Goal: Task Accomplishment & Management: Manage account settings

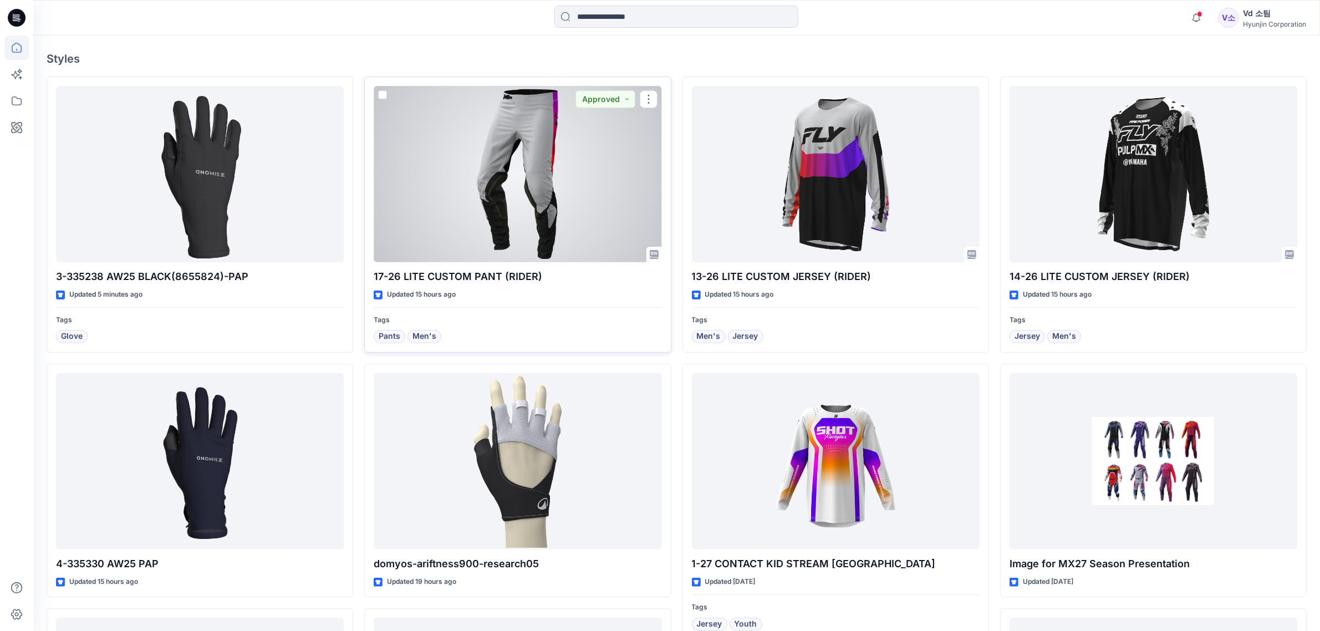
scroll to position [347, 0]
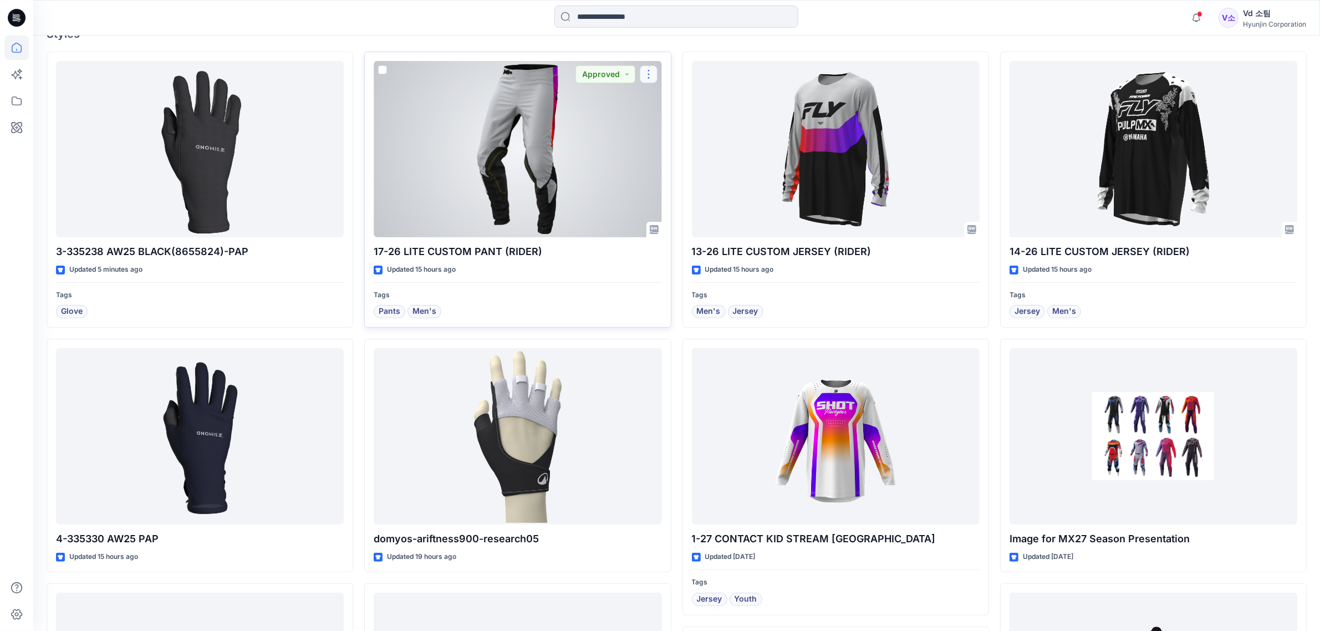
click at [649, 67] on button "button" at bounding box center [649, 74] width 18 height 18
click at [602, 74] on button "Approved" at bounding box center [606, 74] width 60 height 18
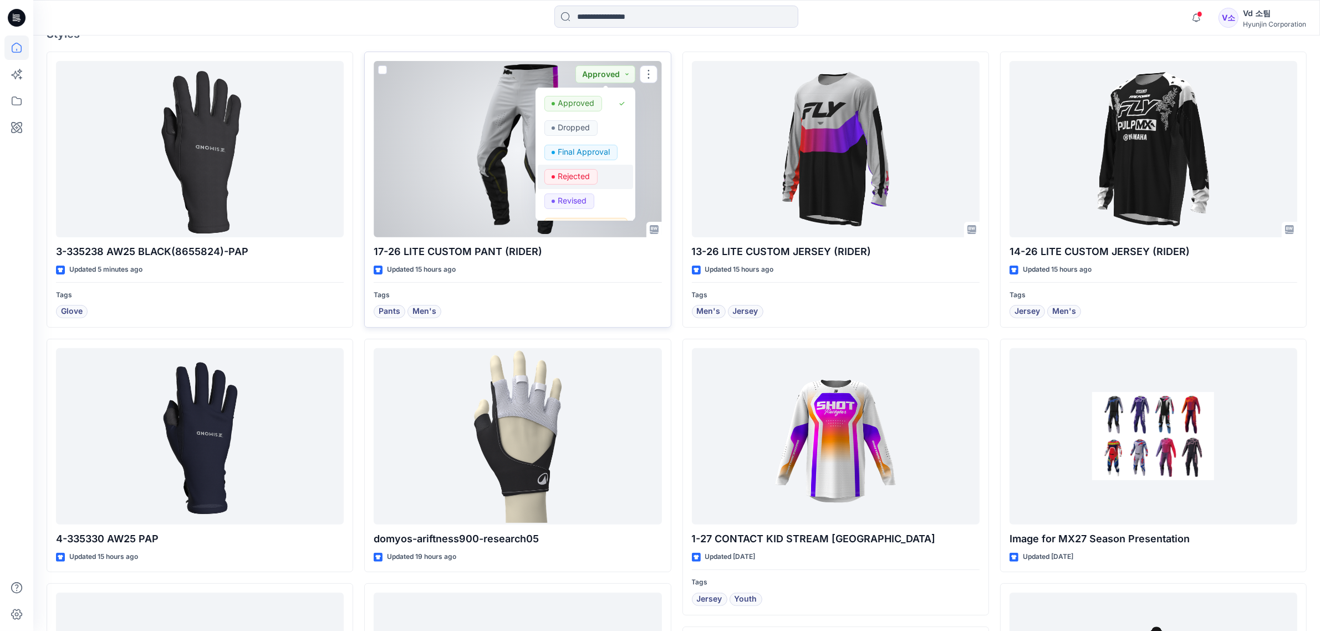
scroll to position [139, 0]
click at [581, 180] on p "Request for review" at bounding box center [589, 182] width 62 height 14
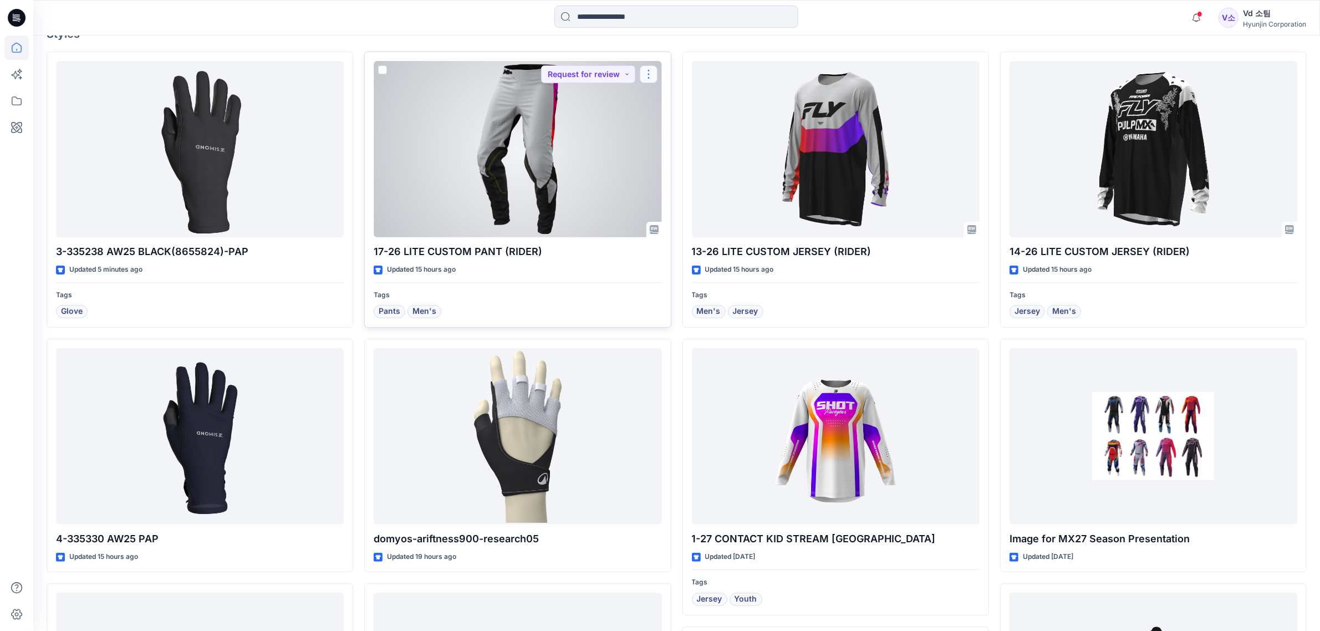
click at [652, 70] on button "button" at bounding box center [649, 74] width 18 height 18
click at [673, 181] on p "Move to" at bounding box center [677, 182] width 30 height 12
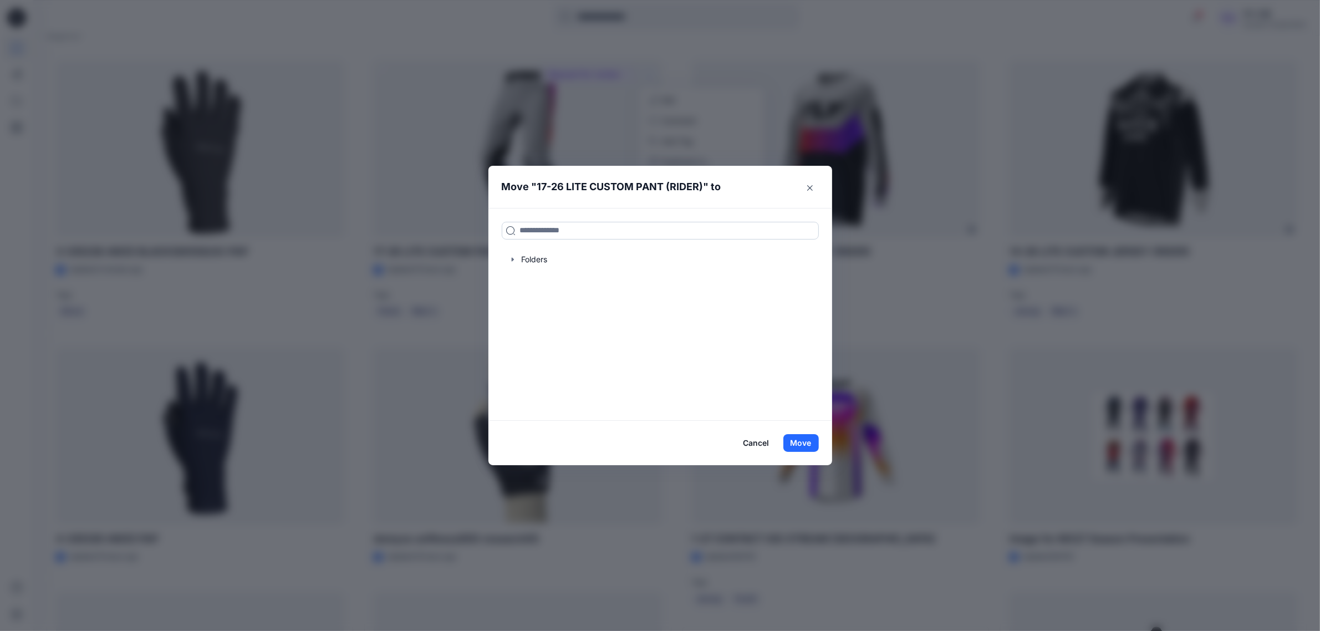
click at [617, 227] on input at bounding box center [660, 231] width 317 height 18
type input "*"
type input "*****"
click at [624, 262] on p "영업3팀-FLY RACING의류" at bounding box center [594, 268] width 80 height 12
click at [804, 438] on button "Move" at bounding box center [800, 443] width 35 height 18
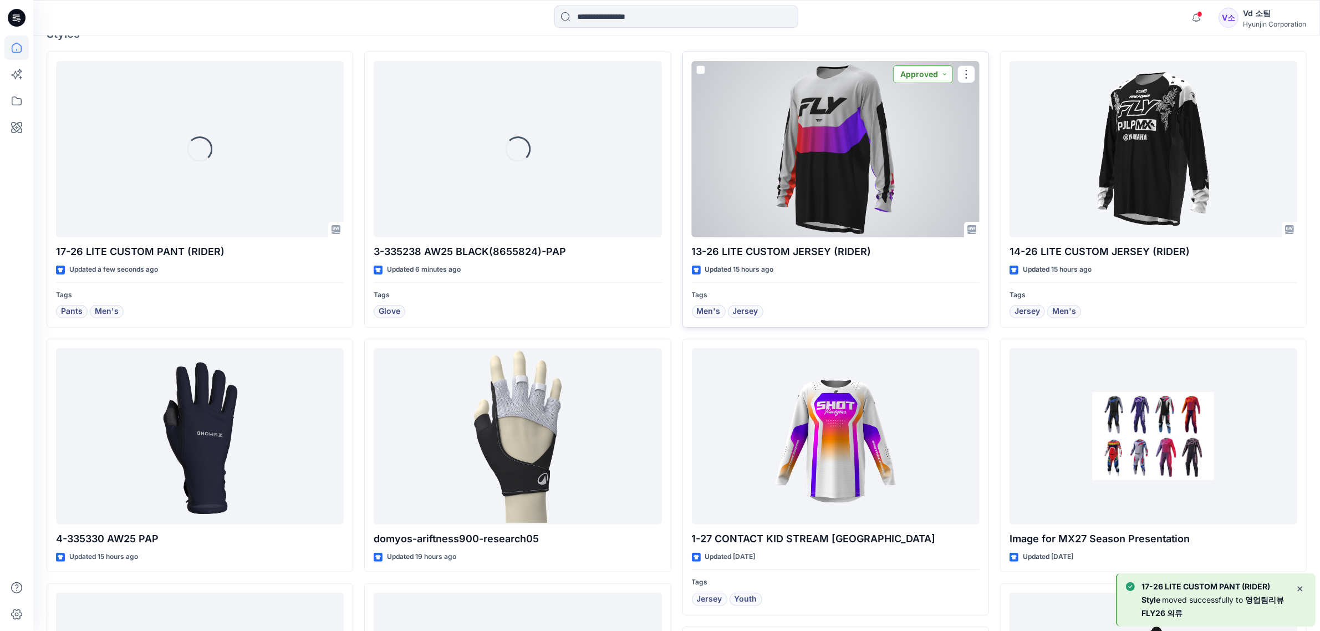
click at [923, 78] on button "Approved" at bounding box center [923, 74] width 60 height 18
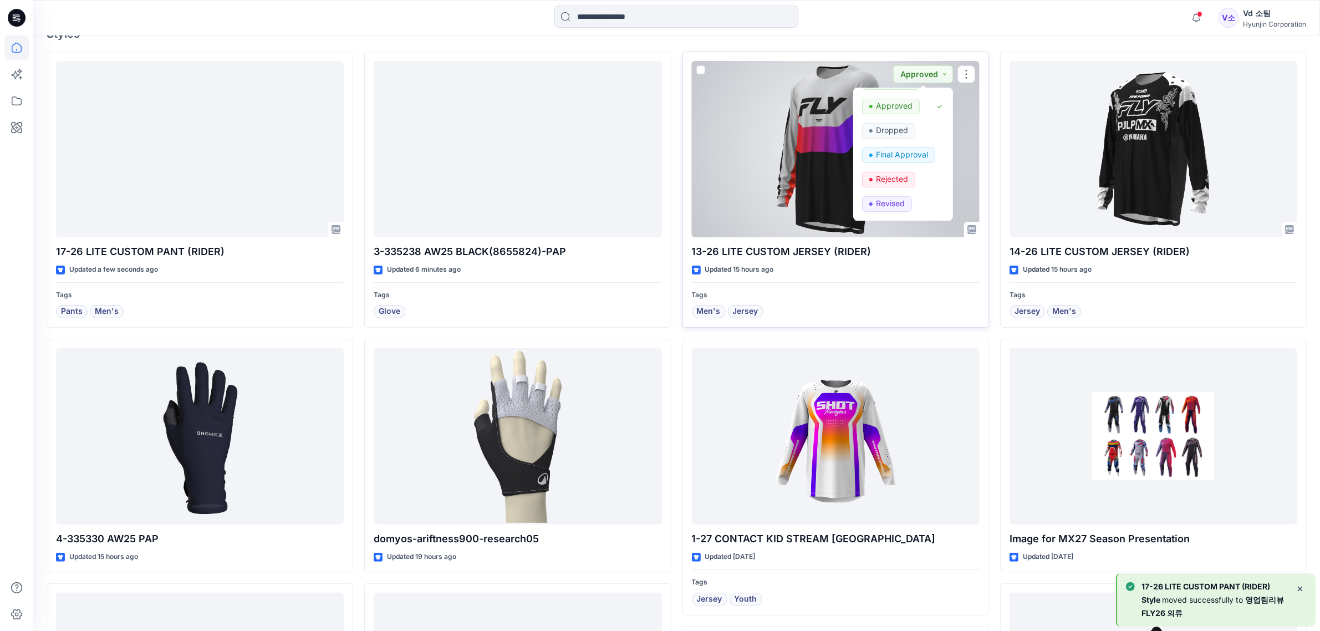
scroll to position [139, 0]
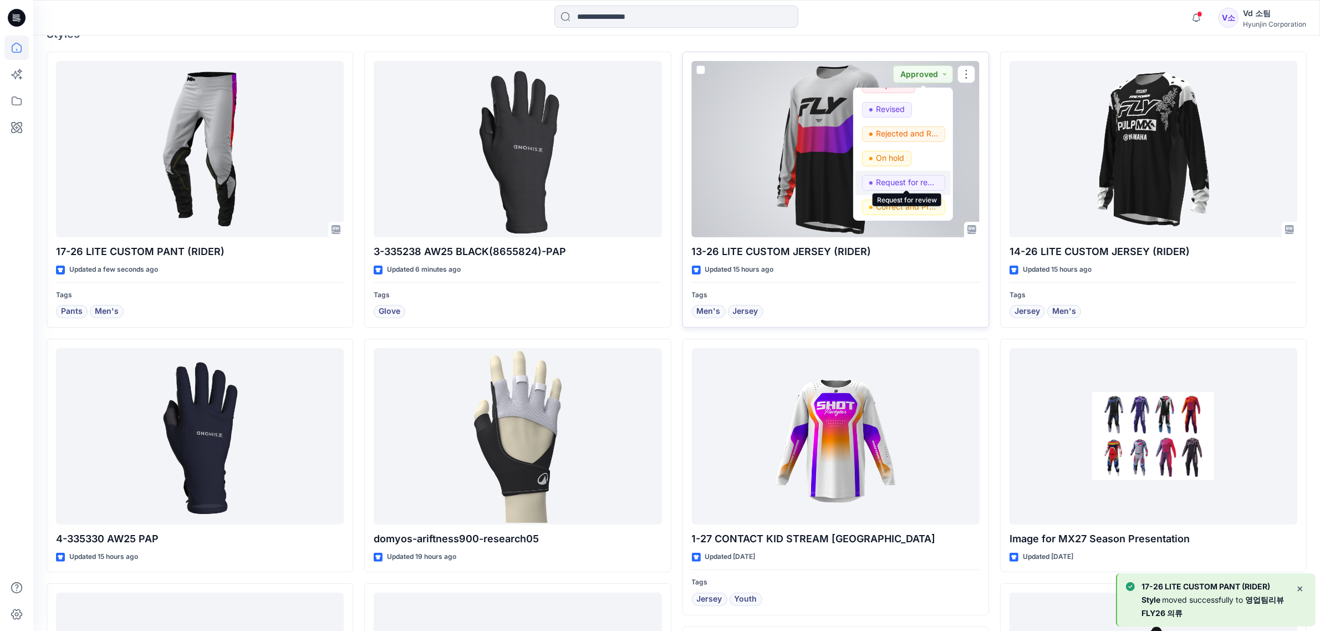
click at [904, 175] on p "Request for review" at bounding box center [907, 182] width 62 height 14
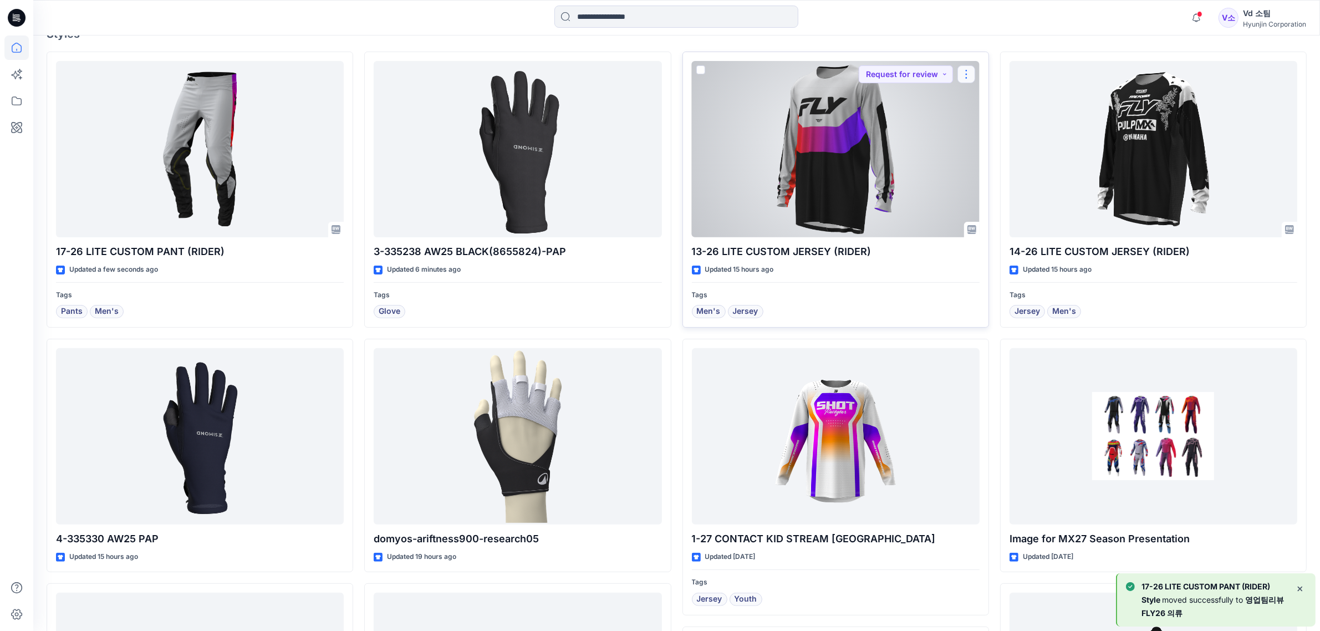
click at [963, 65] on button "button" at bounding box center [967, 74] width 18 height 18
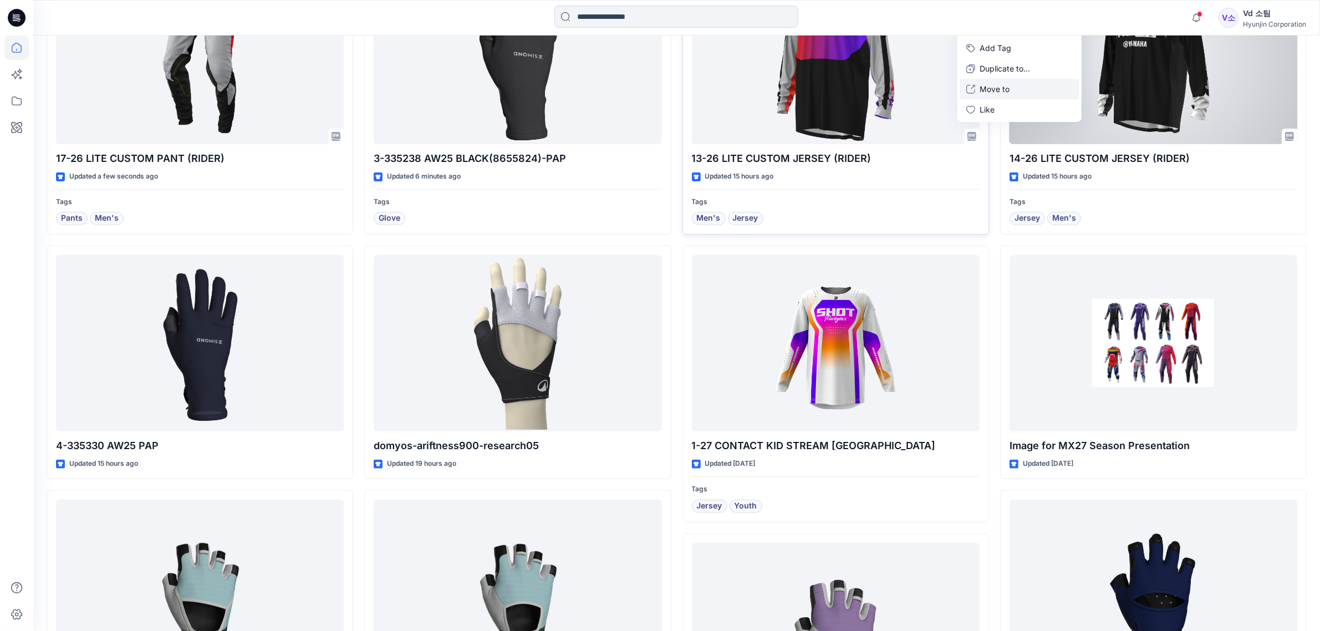
scroll to position [416, 0]
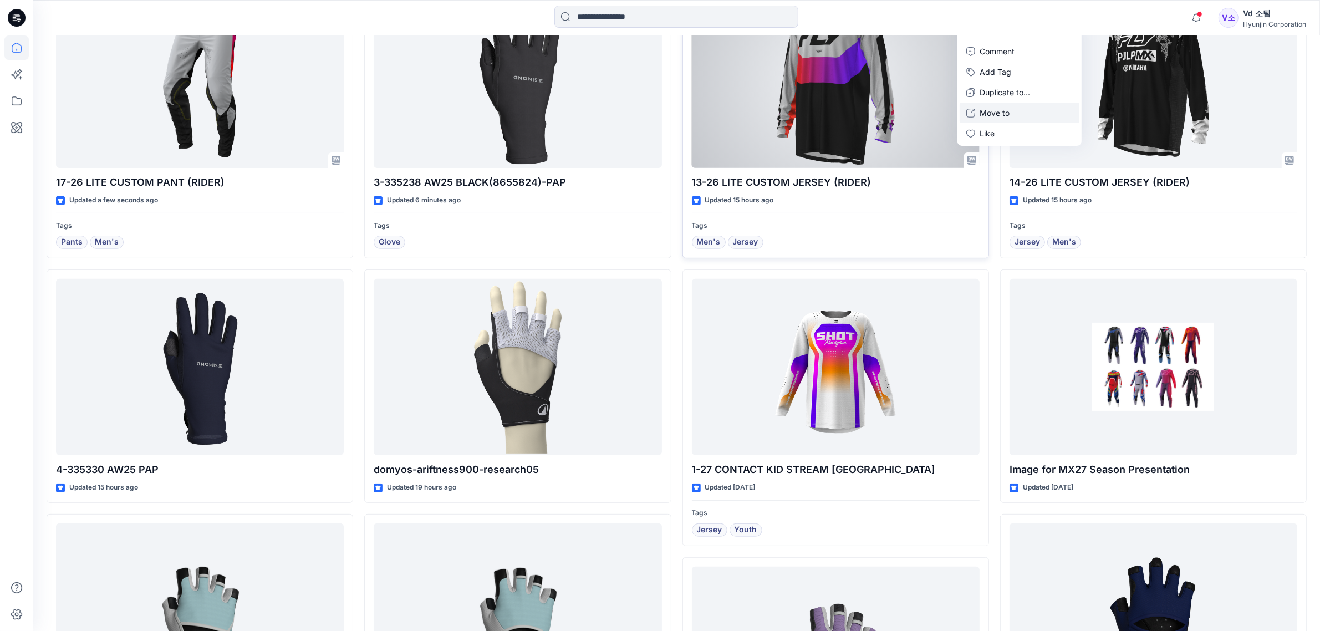
click at [1004, 111] on p "Move to" at bounding box center [995, 113] width 30 height 12
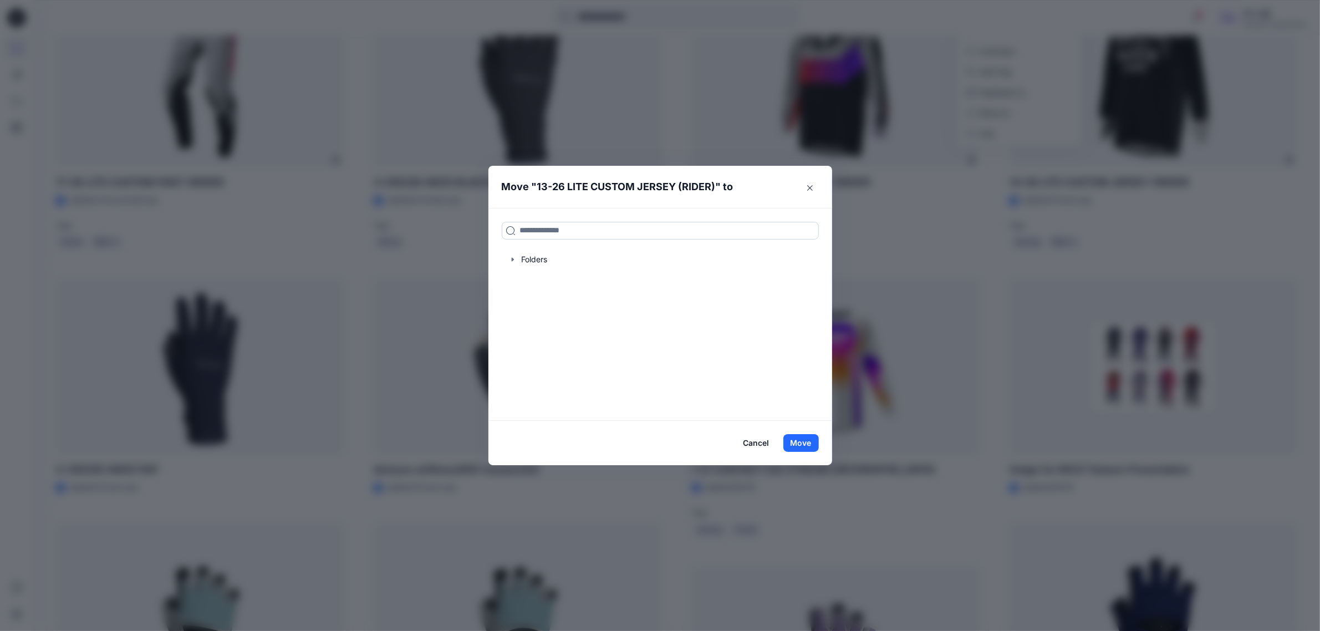
click at [643, 230] on input at bounding box center [660, 231] width 317 height 18
type input "*****"
click at [522, 250] on div "영업팀리뷰 FLY26 의류" at bounding box center [570, 254] width 128 height 13
click at [805, 444] on button "Move" at bounding box center [800, 443] width 35 height 18
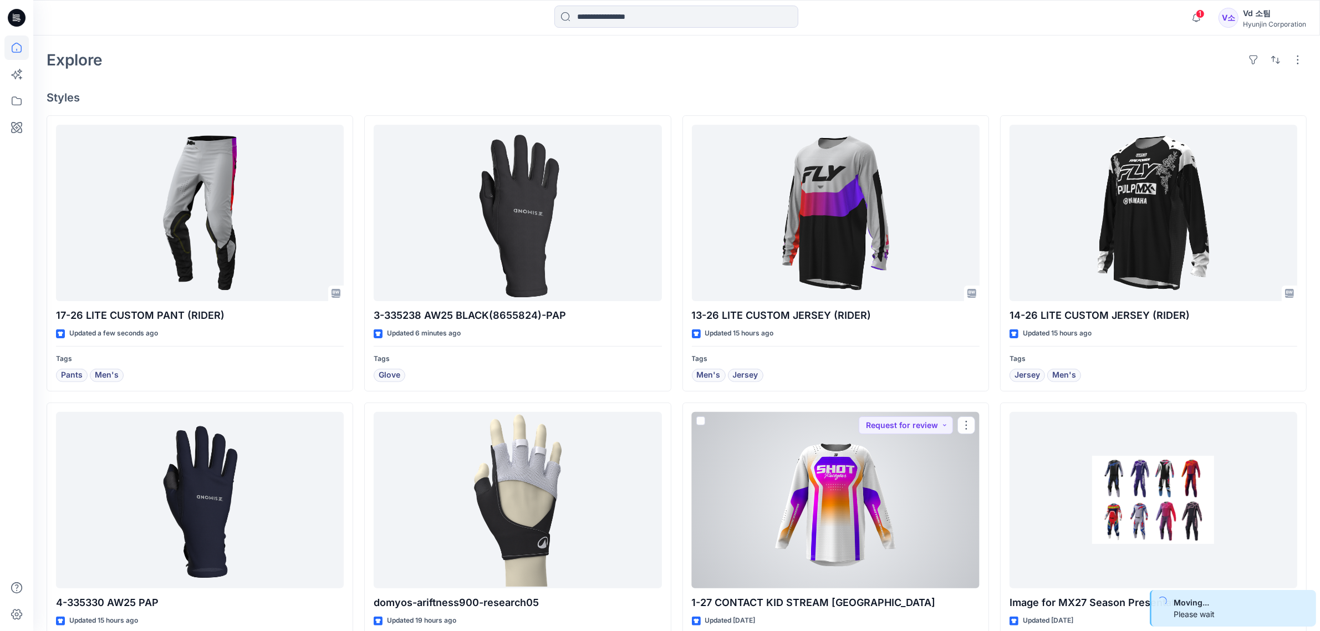
scroll to position [134, 0]
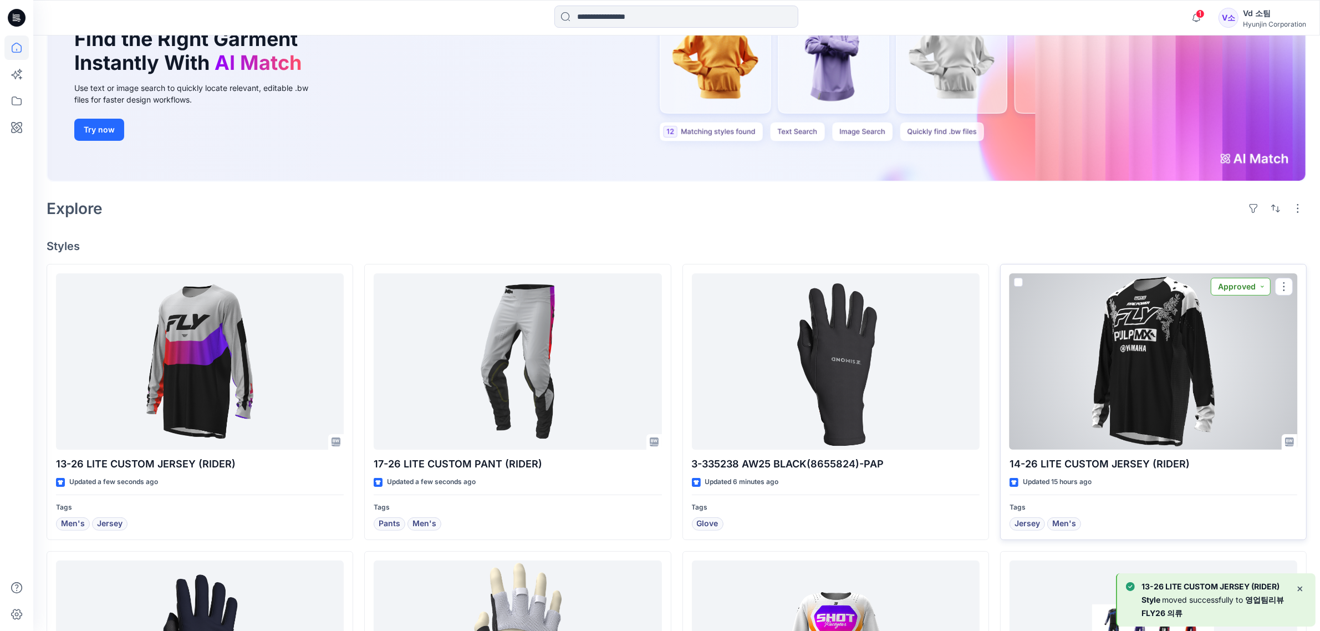
click at [1215, 286] on button "Approved" at bounding box center [1241, 287] width 60 height 18
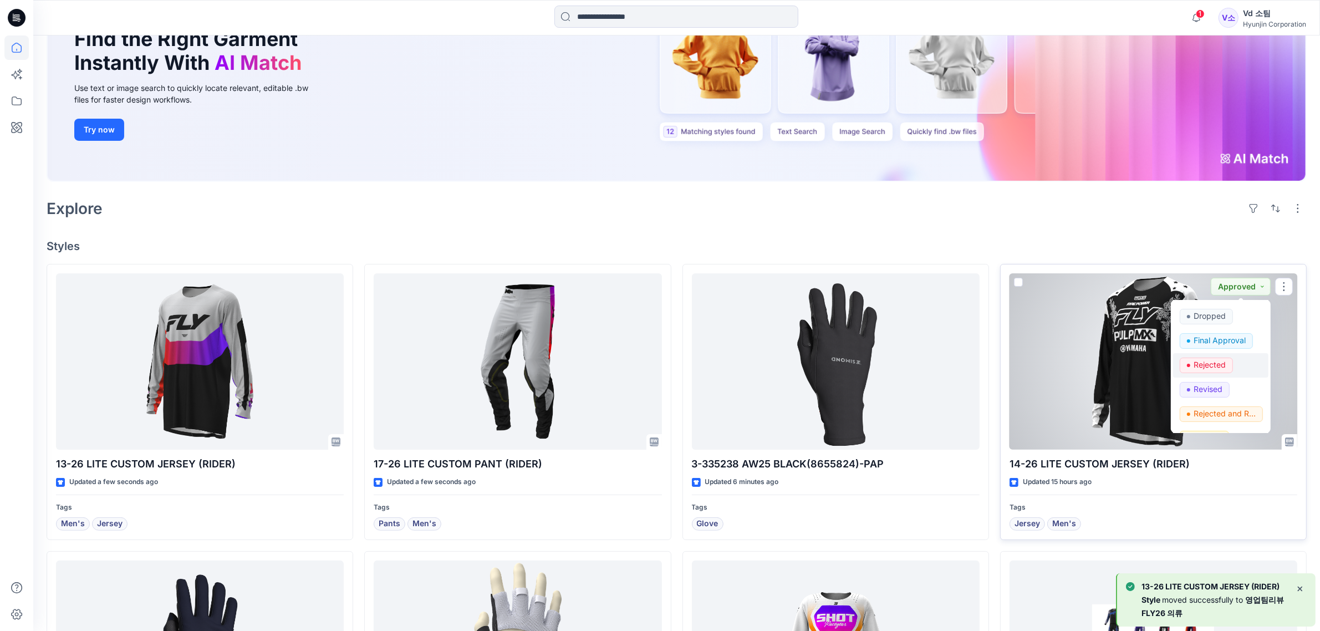
scroll to position [139, 0]
click at [1204, 392] on p "Request for review" at bounding box center [1225, 394] width 62 height 14
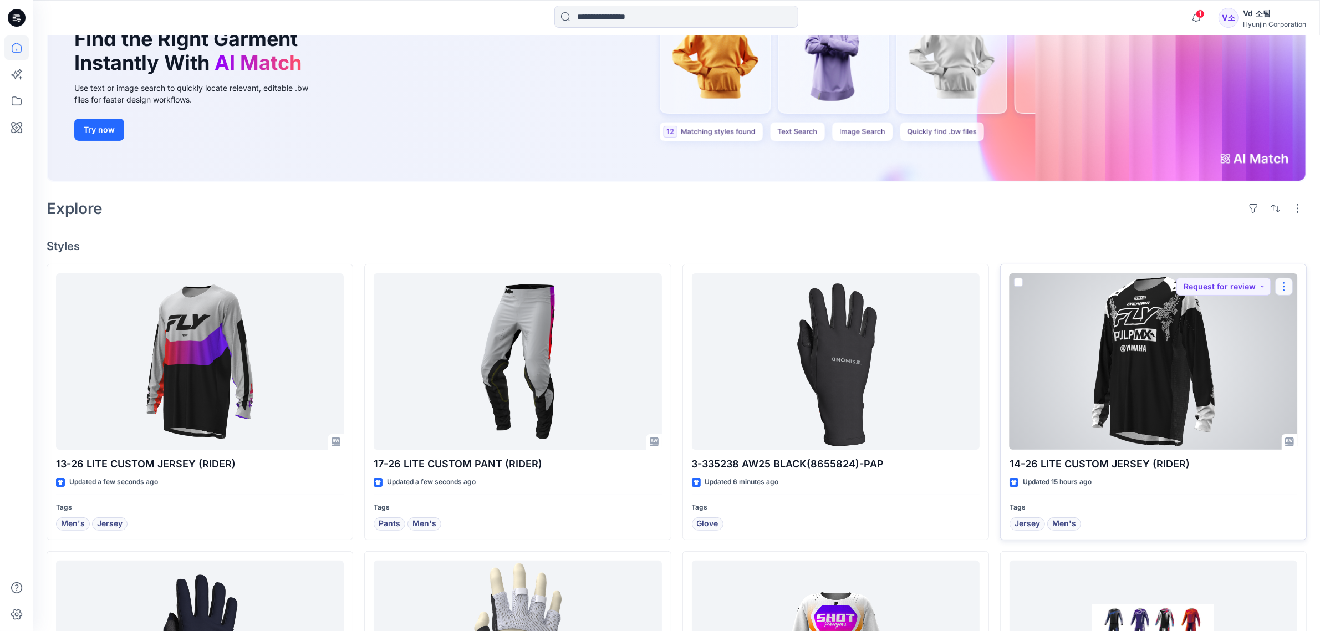
click at [1282, 288] on button "button" at bounding box center [1284, 287] width 18 height 18
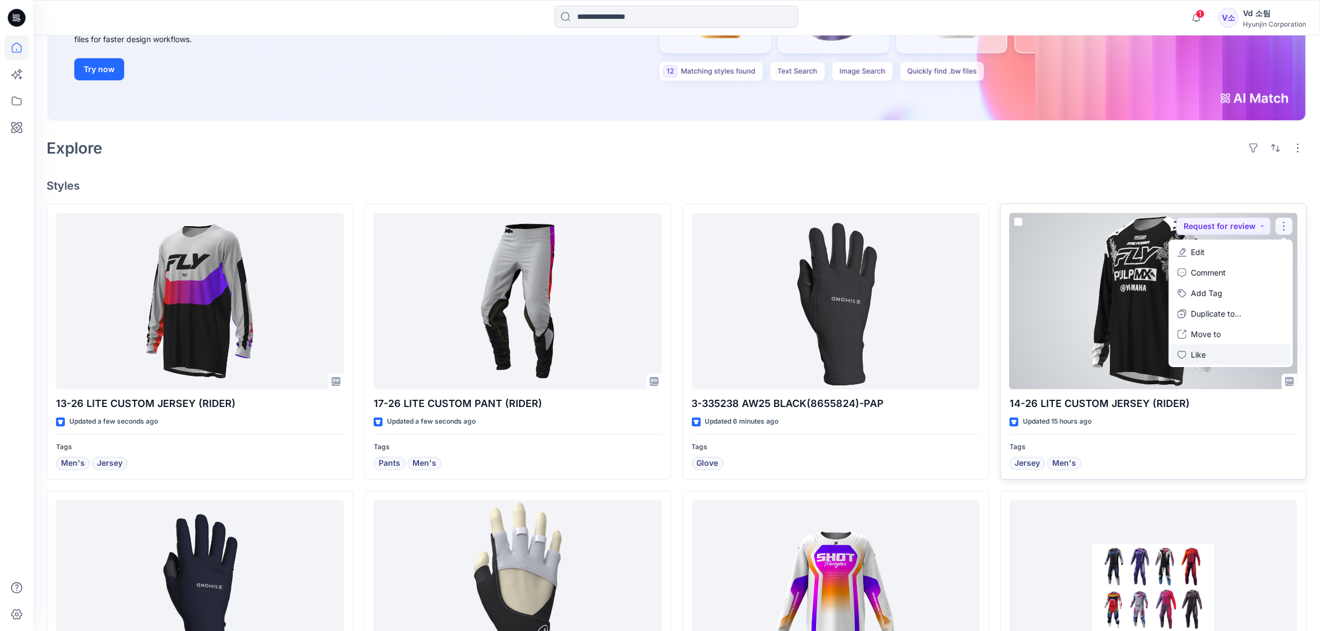
scroll to position [342, 0]
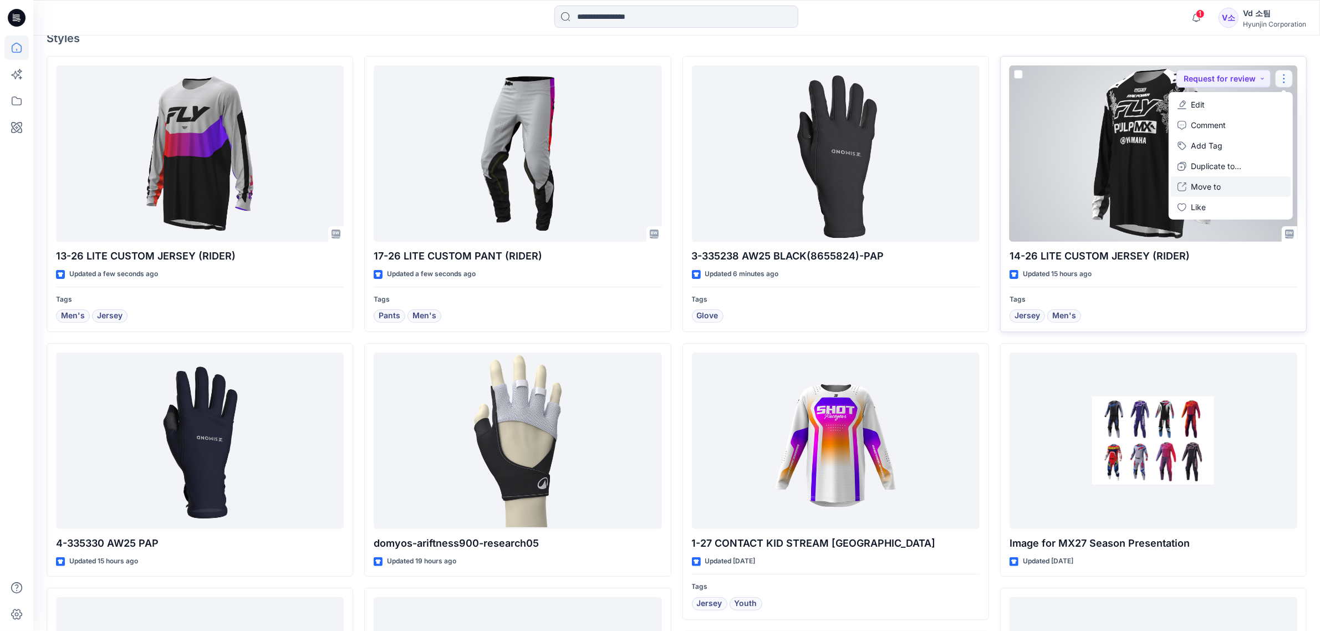
click at [1231, 182] on button "Move to" at bounding box center [1231, 186] width 120 height 21
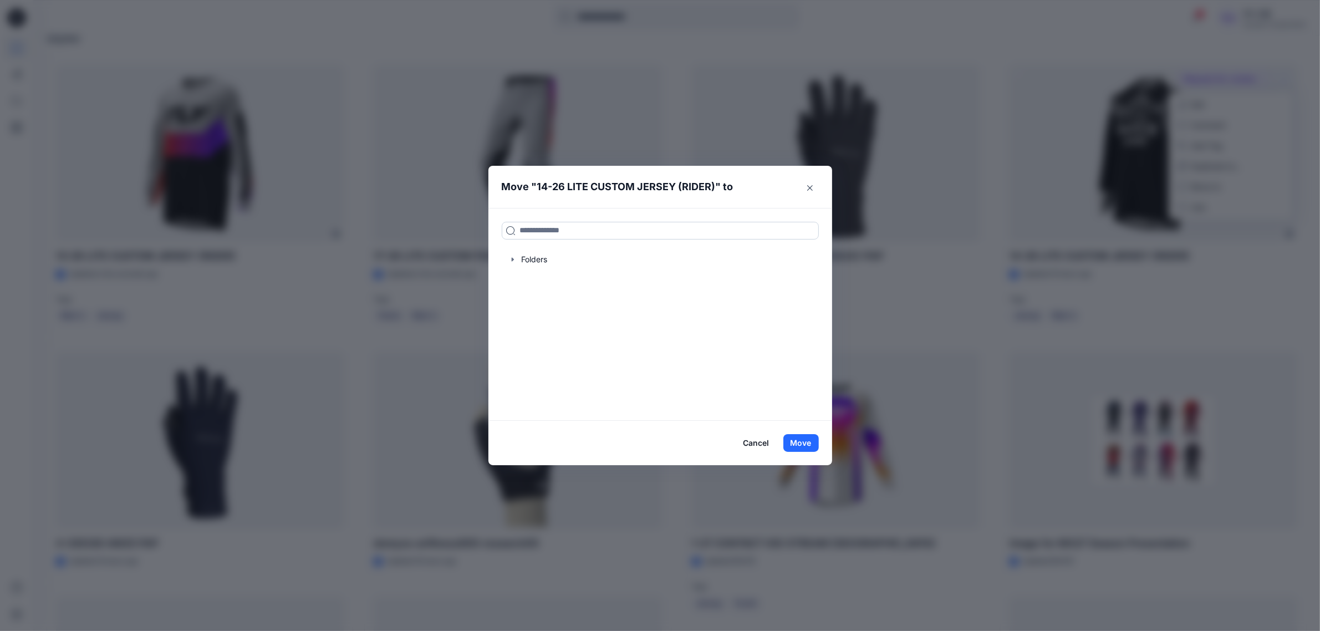
click at [653, 222] on input at bounding box center [660, 231] width 317 height 18
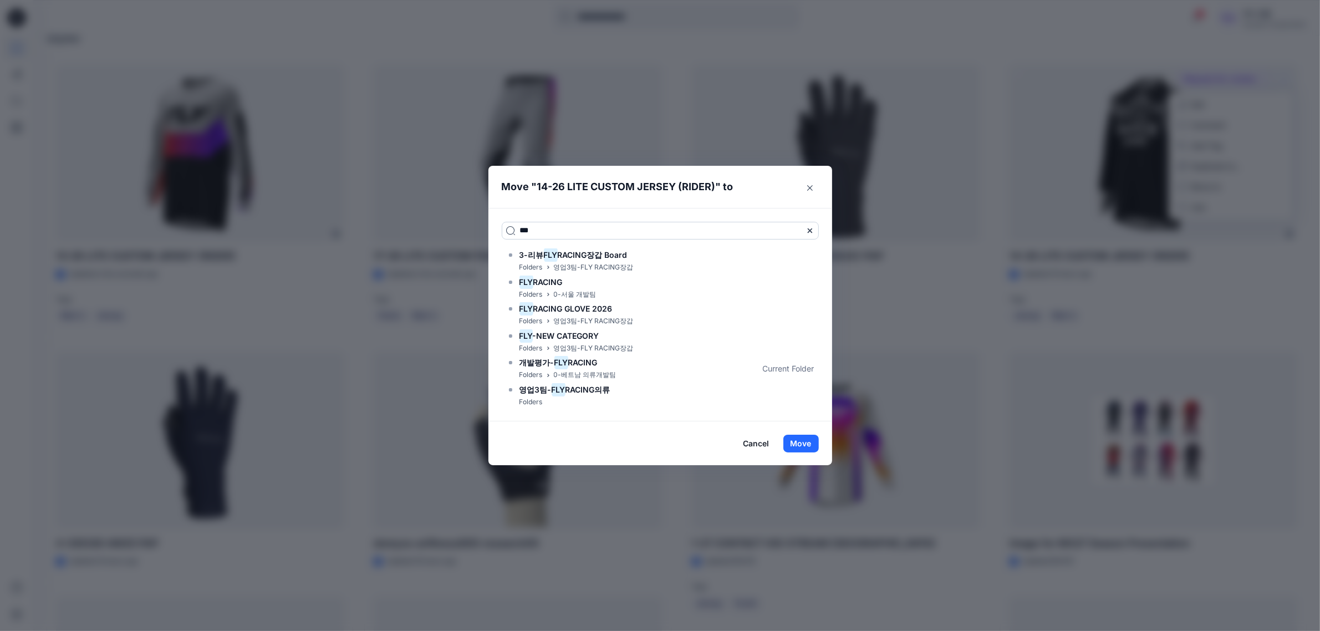
type input "*****"
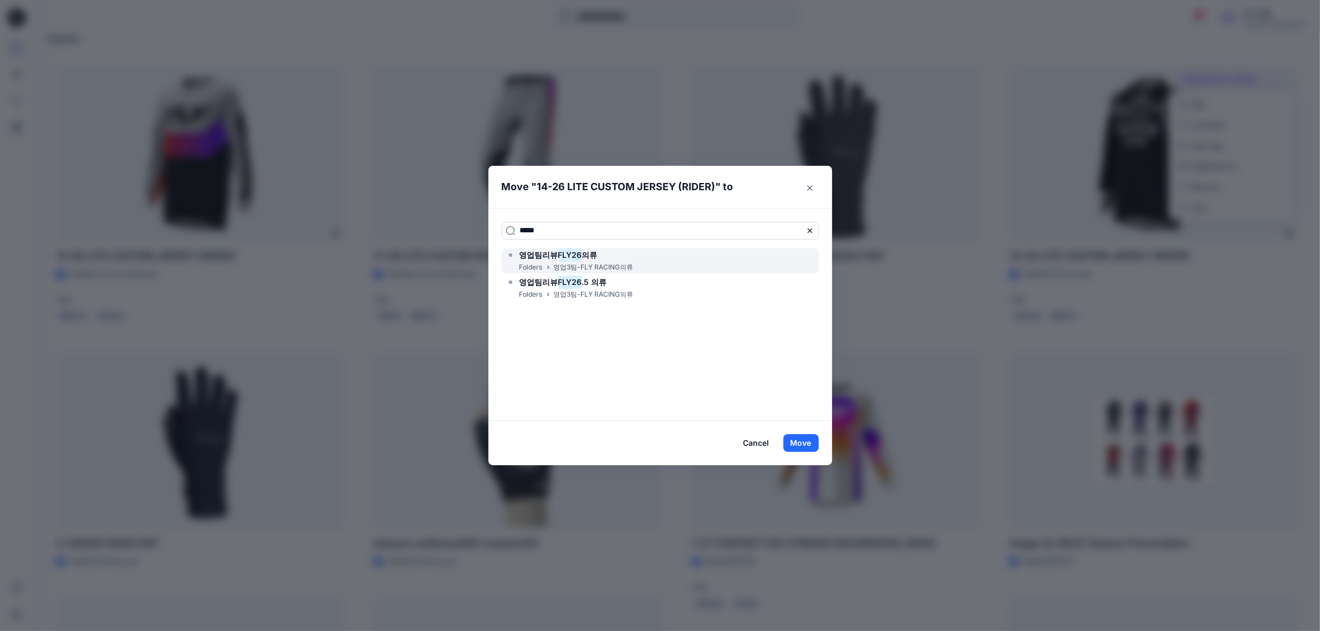
click at [588, 259] on h6 "영업팀리뷰 FLY26 의류" at bounding box center [559, 254] width 78 height 13
click at [811, 447] on button "Move" at bounding box center [800, 443] width 35 height 18
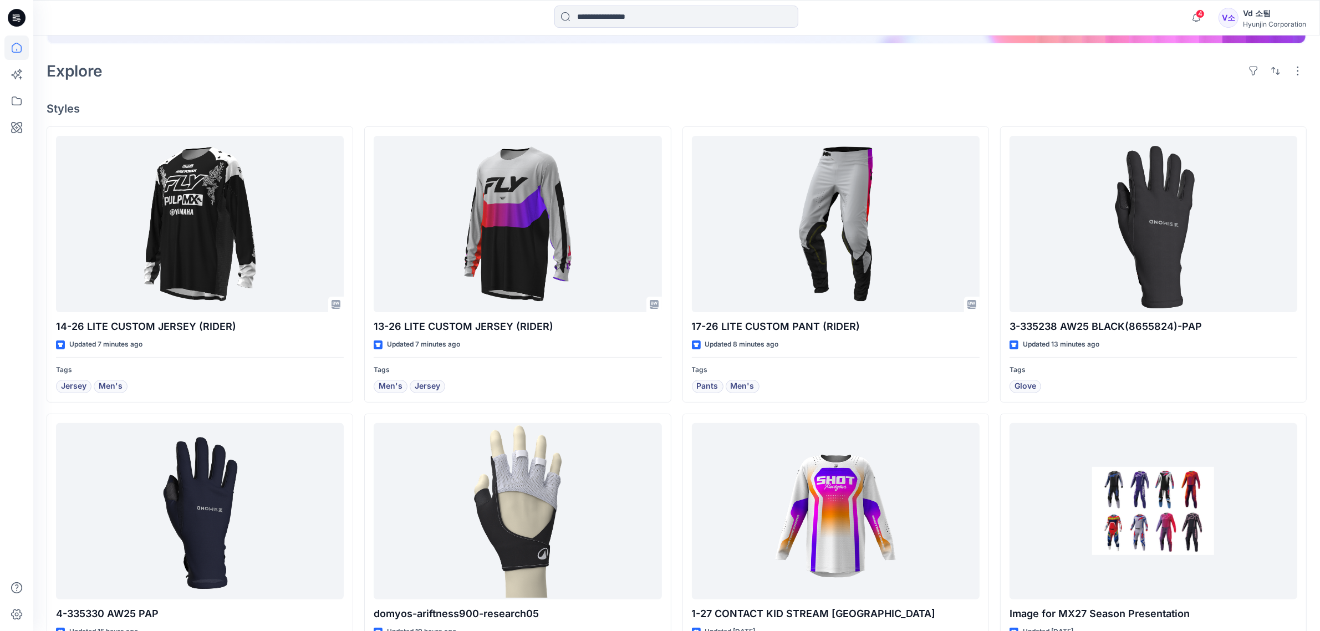
scroll to position [273, 0]
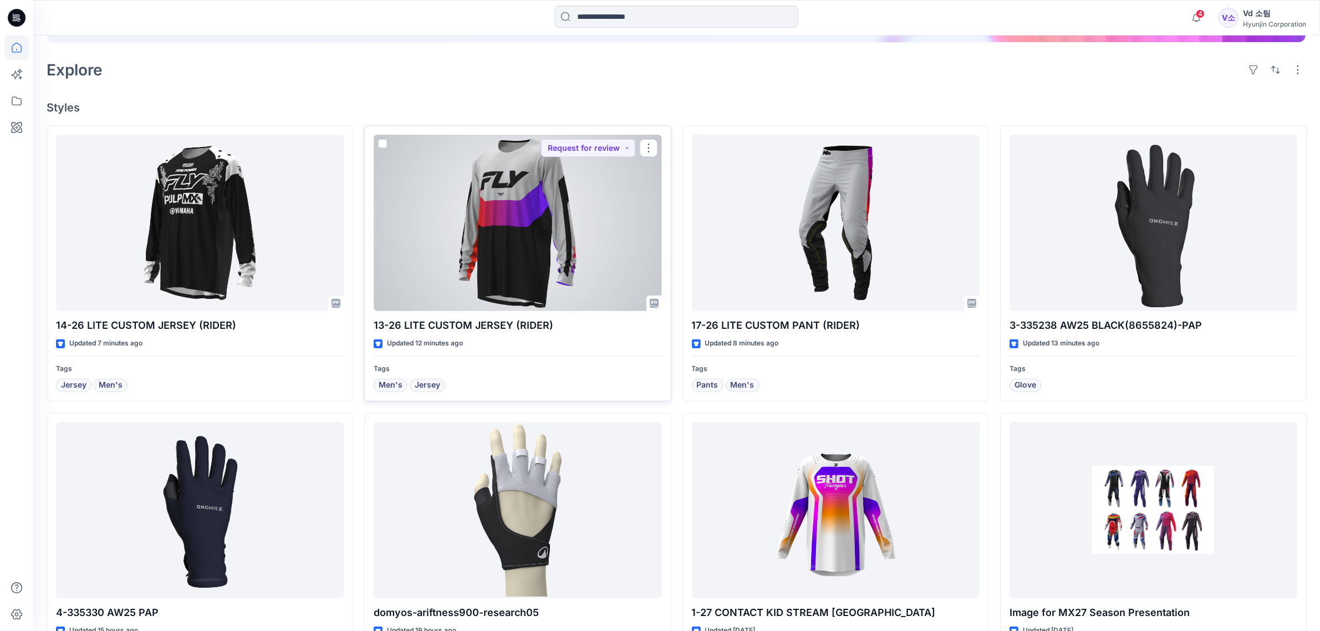
click at [508, 150] on div at bounding box center [518, 223] width 288 height 176
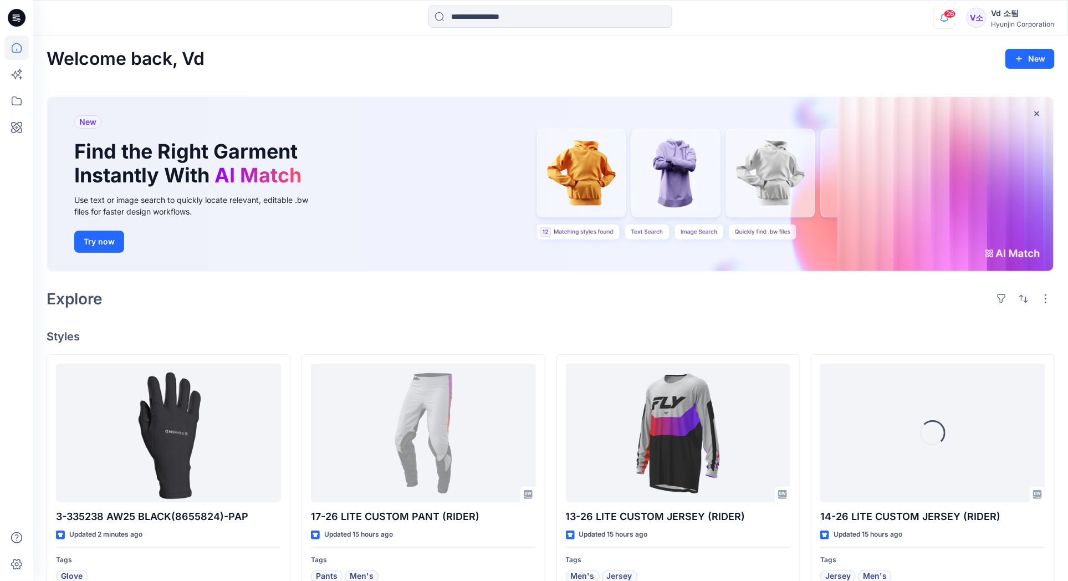
click at [951, 19] on icon "button" at bounding box center [944, 18] width 21 height 22
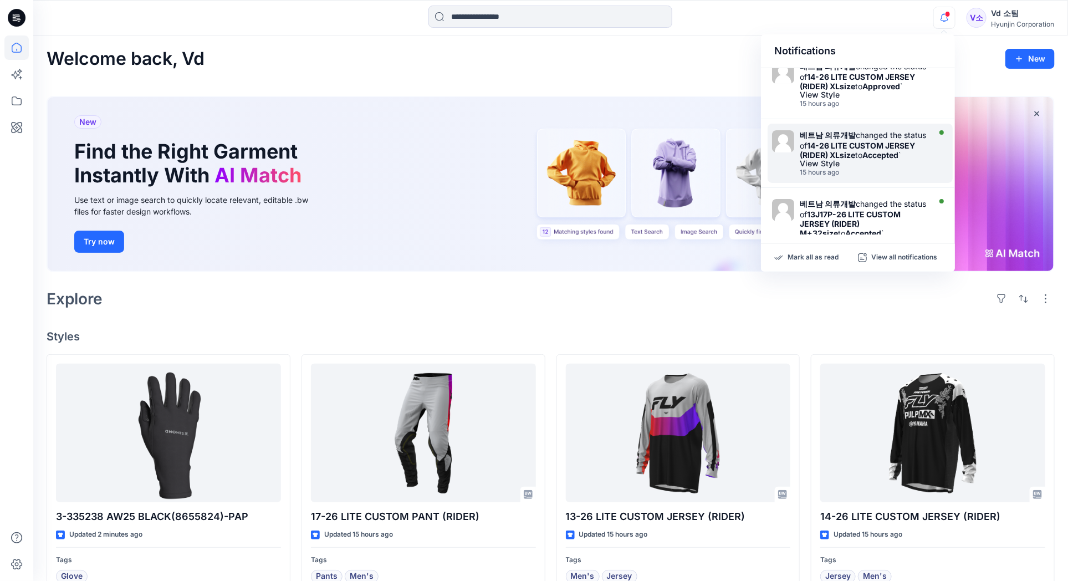
scroll to position [208, 0]
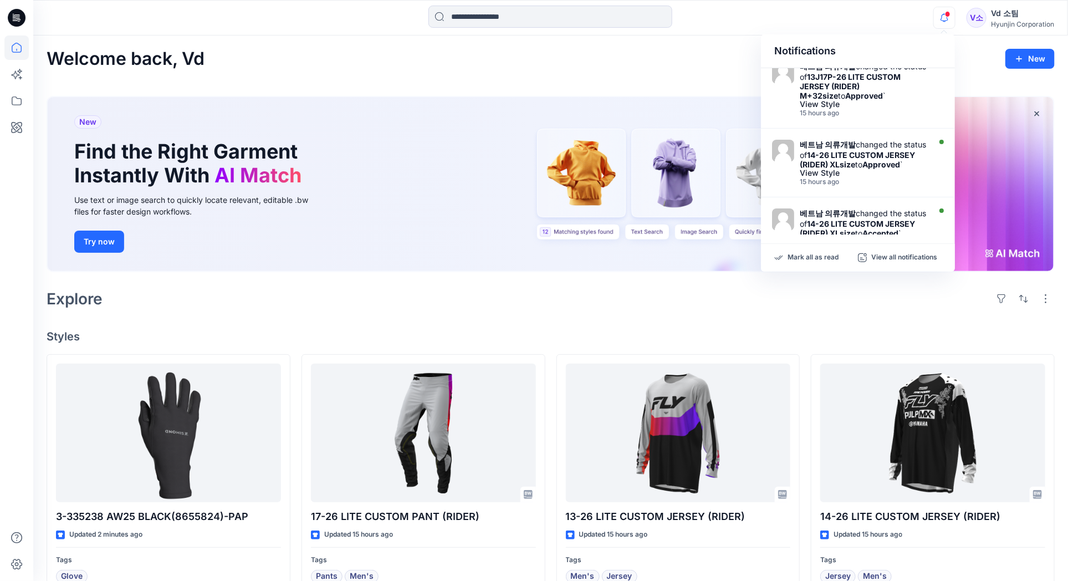
click at [951, 23] on icon "button" at bounding box center [944, 18] width 21 height 22
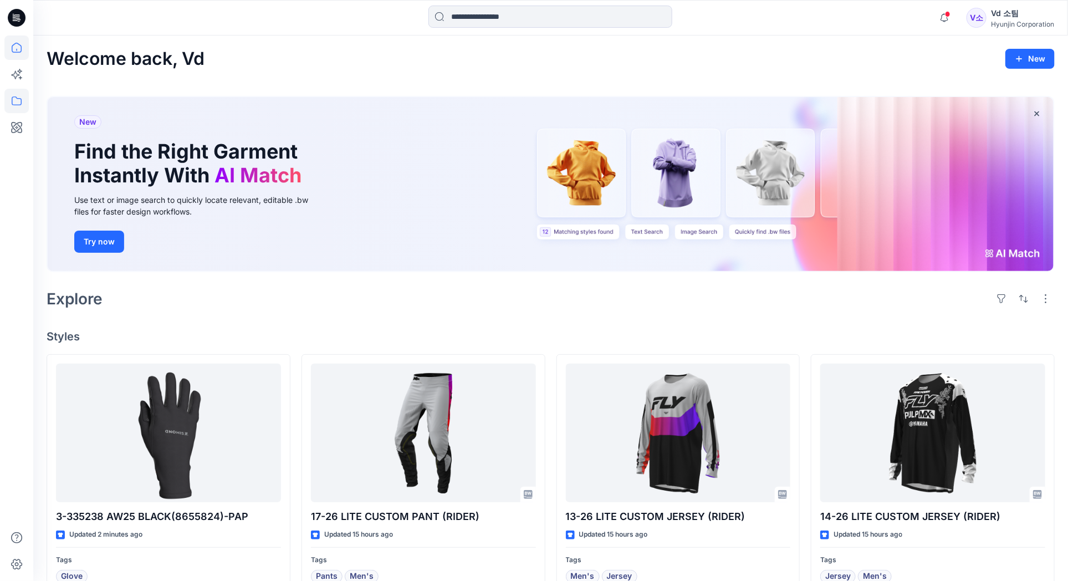
click at [14, 104] on icon at bounding box center [16, 101] width 24 height 24
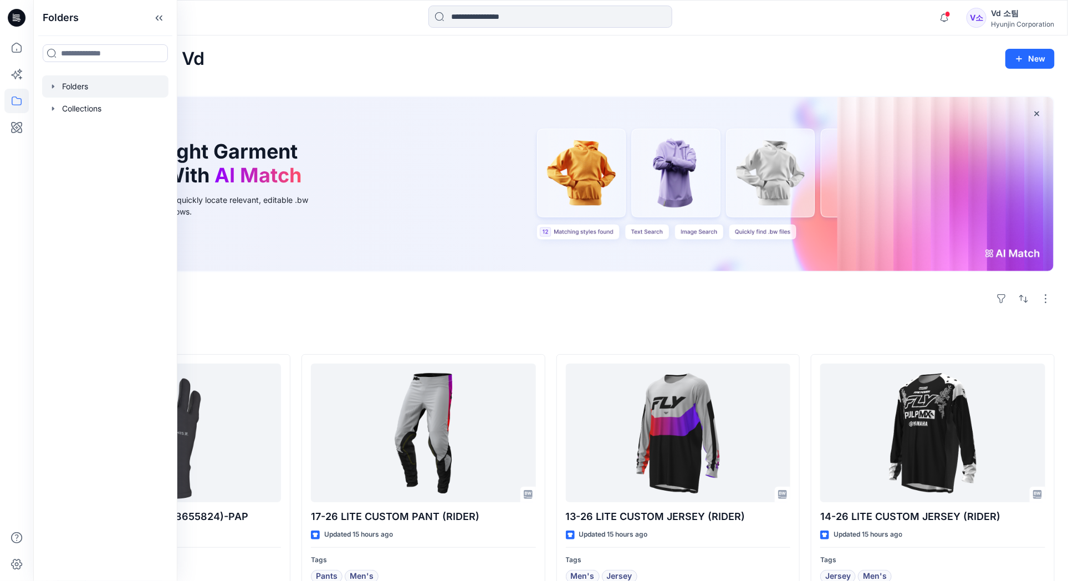
click at [54, 87] on icon "button" at bounding box center [53, 86] width 9 height 9
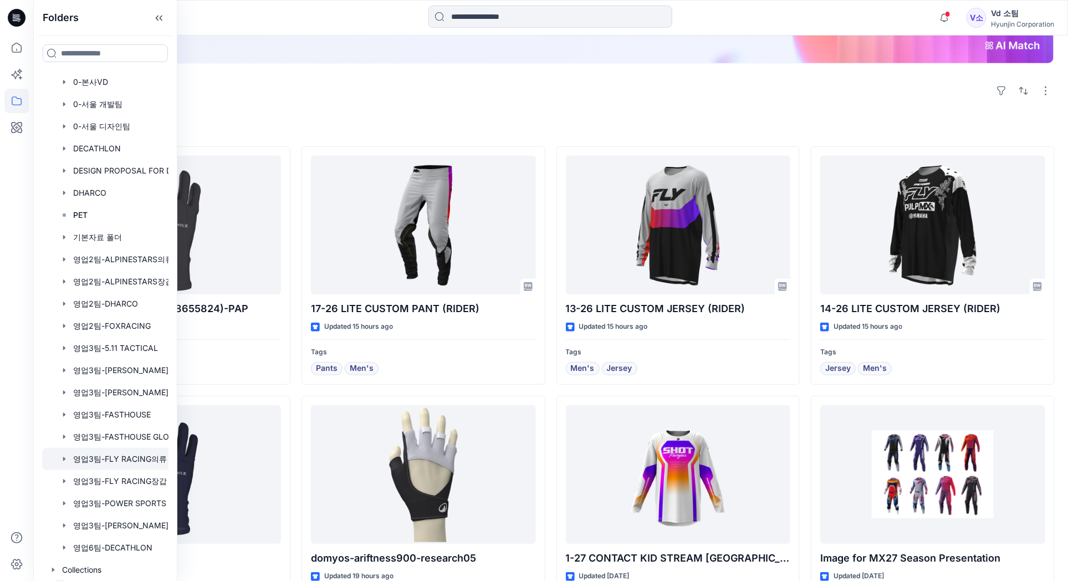
click at [118, 461] on div at bounding box center [119, 459] width 155 height 22
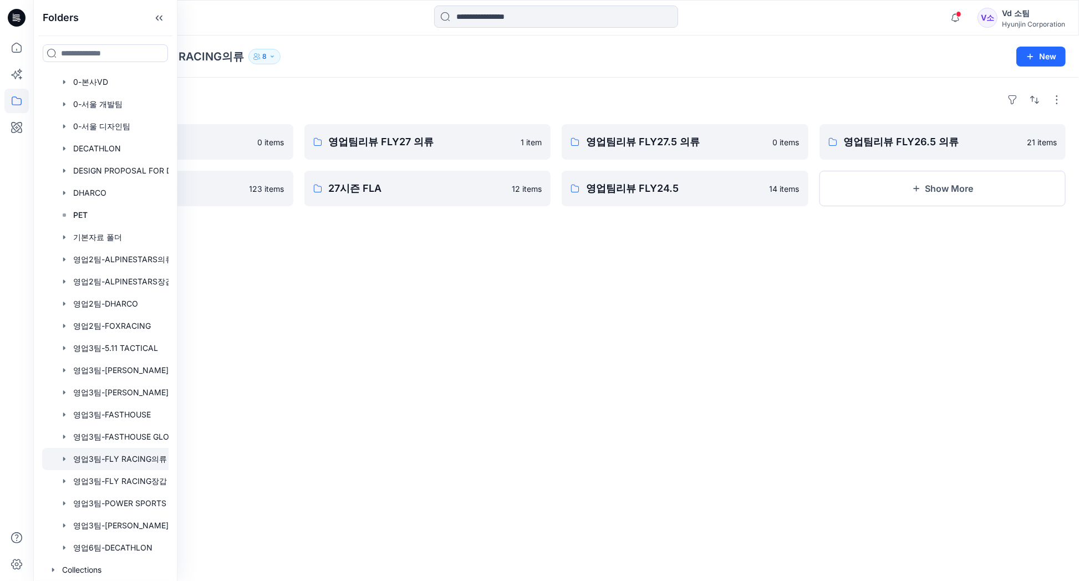
click at [552, 360] on div "Folders 영업팀리뷰 FLY28 의류 0 items 영업팀리뷰 FLY26 의류 123 items 영업팀리뷰 FLY27 의류 1 item 2…" at bounding box center [556, 329] width 1046 height 503
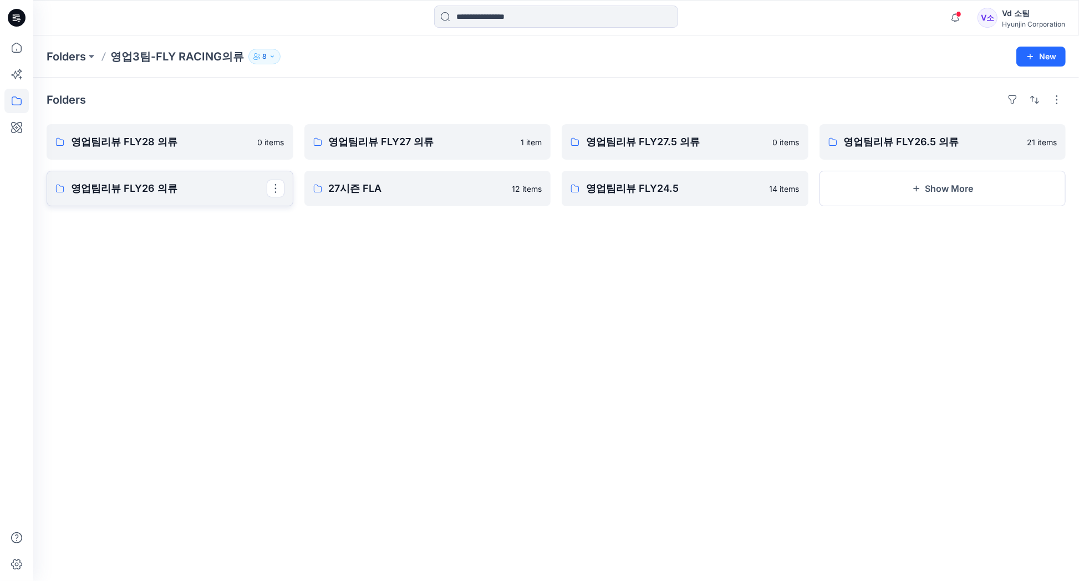
click at [225, 198] on link "영업팀리뷰 FLY26 의류" at bounding box center [170, 188] width 247 height 35
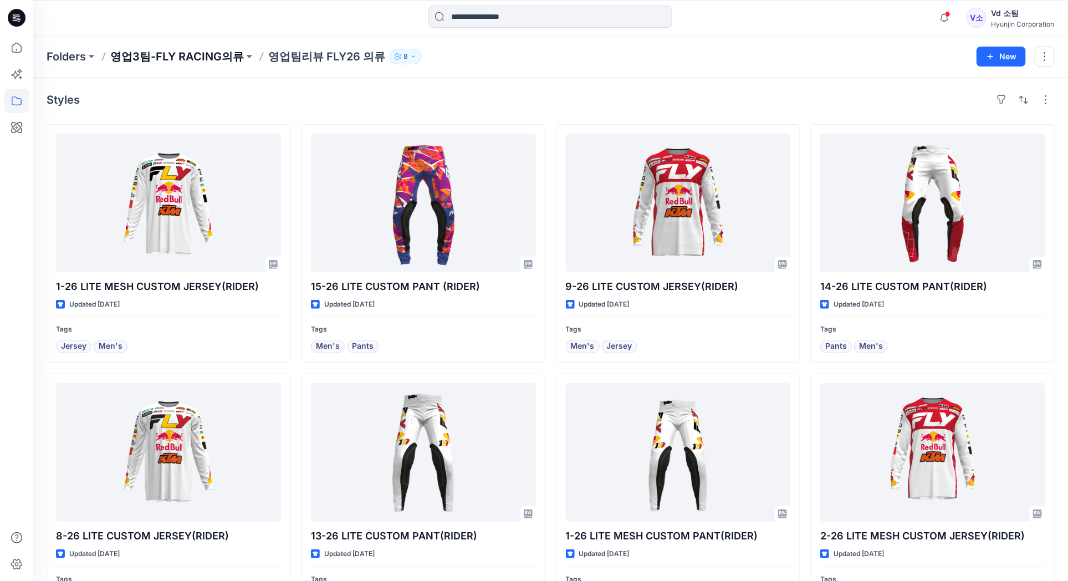
click at [195, 53] on p "영업3팀-FLY RACING의류" at bounding box center [177, 57] width 134 height 16
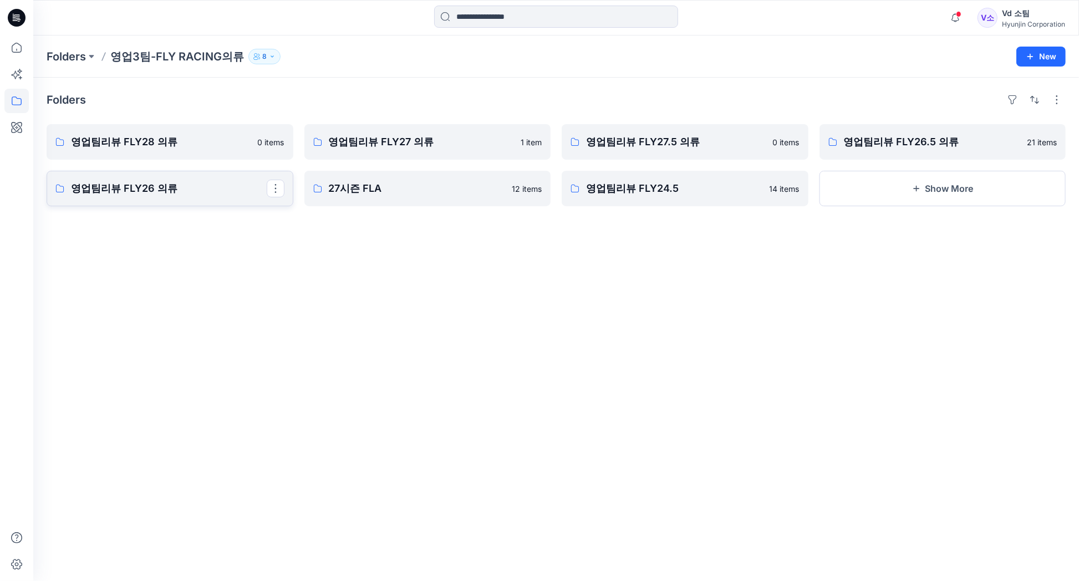
click at [213, 193] on p "영업팀리뷰 FLY26 의류" at bounding box center [169, 189] width 196 height 16
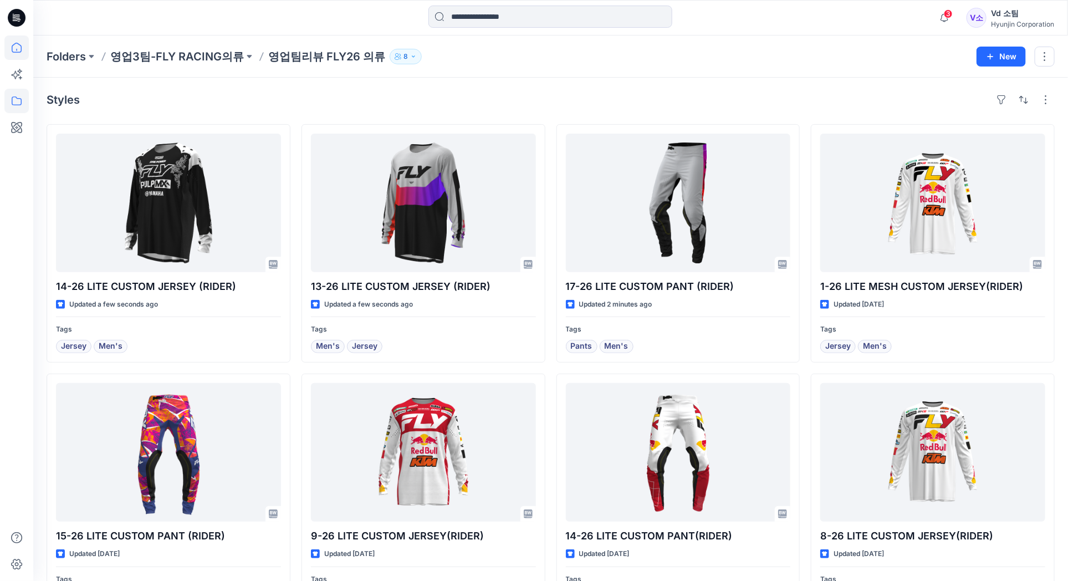
drag, startPoint x: 26, startPoint y: 23, endPoint x: 26, endPoint y: 38, distance: 14.4
click at [26, 23] on div at bounding box center [16, 17] width 35 height 35
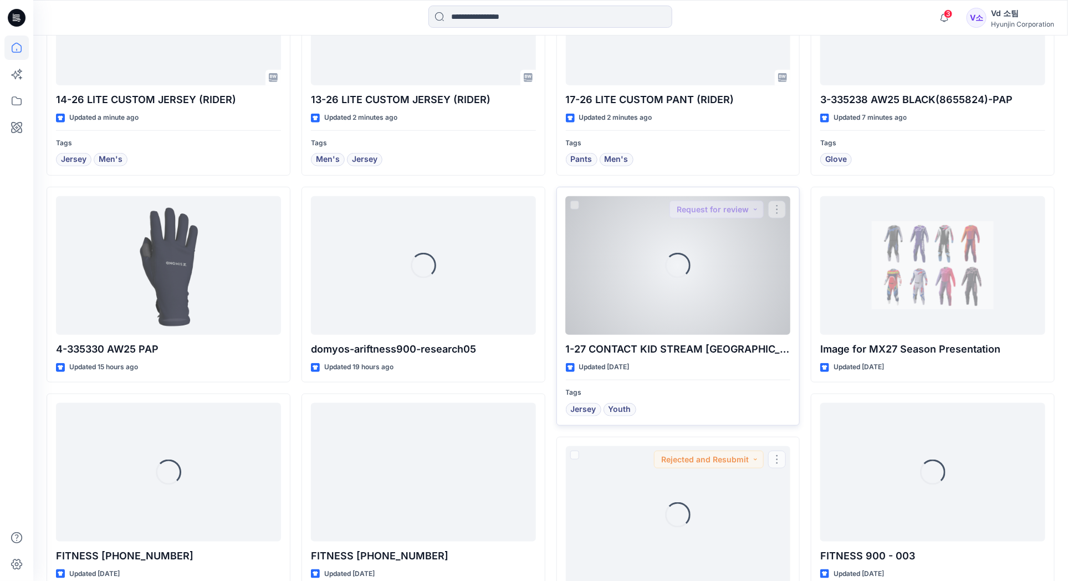
scroll to position [416, 0]
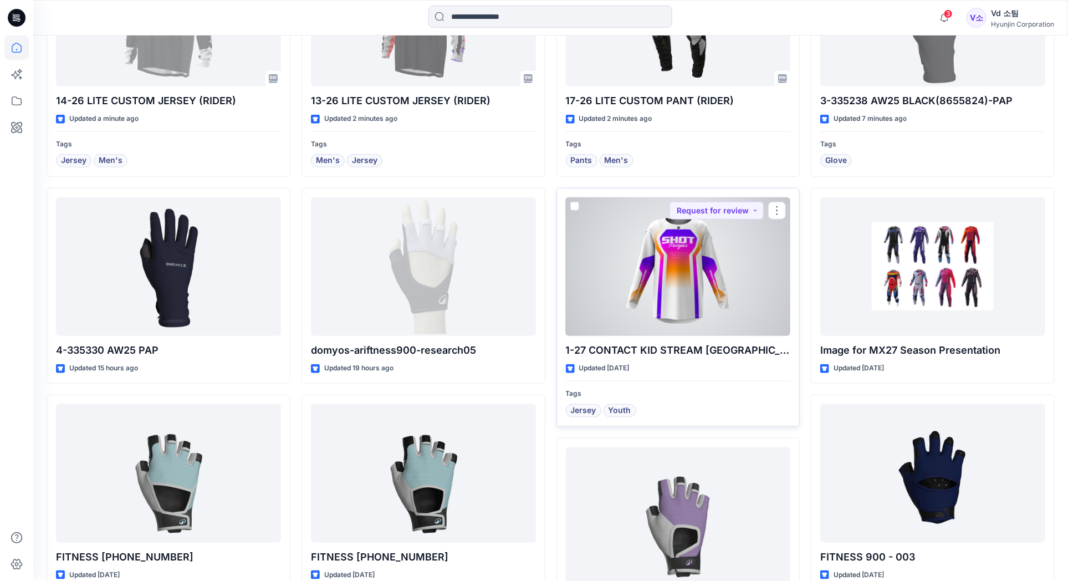
click at [653, 314] on div at bounding box center [678, 266] width 225 height 139
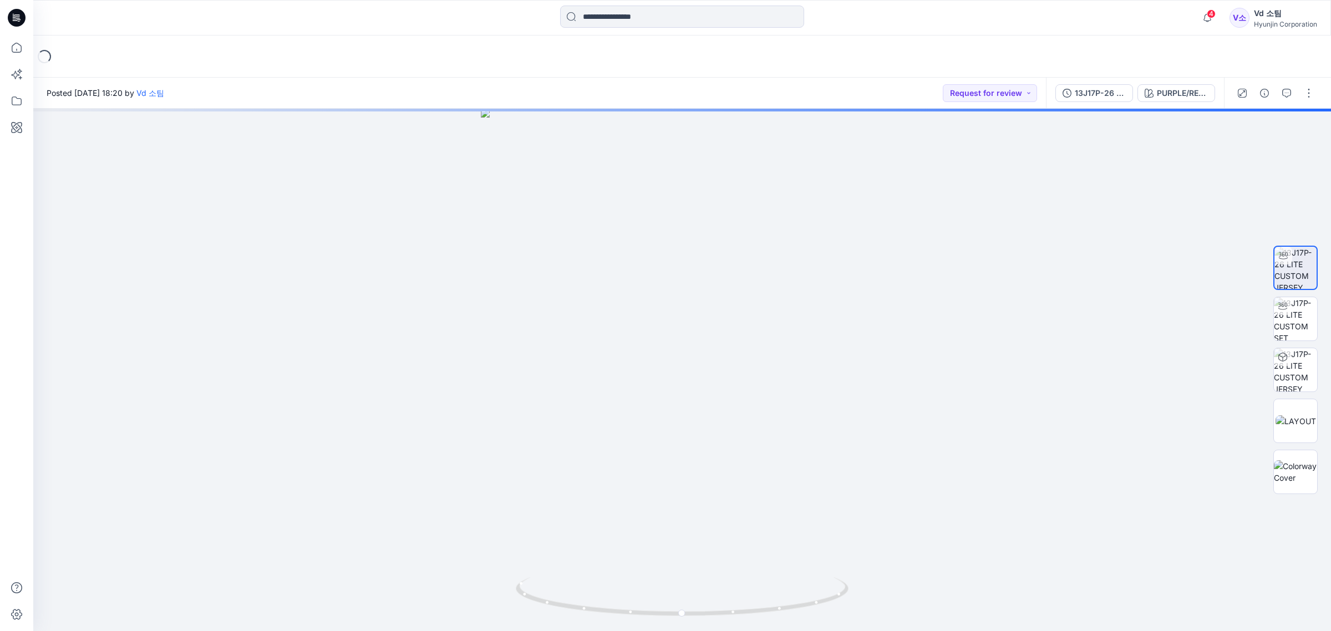
click at [12, 19] on icon at bounding box center [17, 18] width 18 height 18
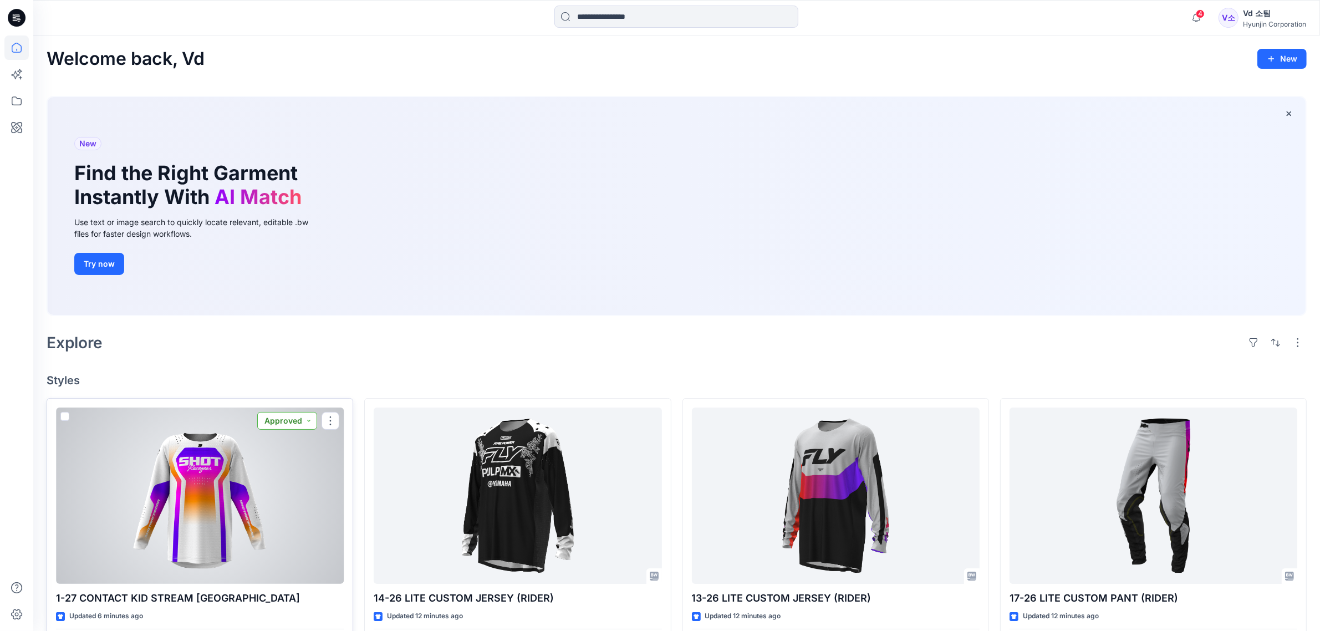
click at [287, 423] on button "Approved" at bounding box center [287, 421] width 60 height 18
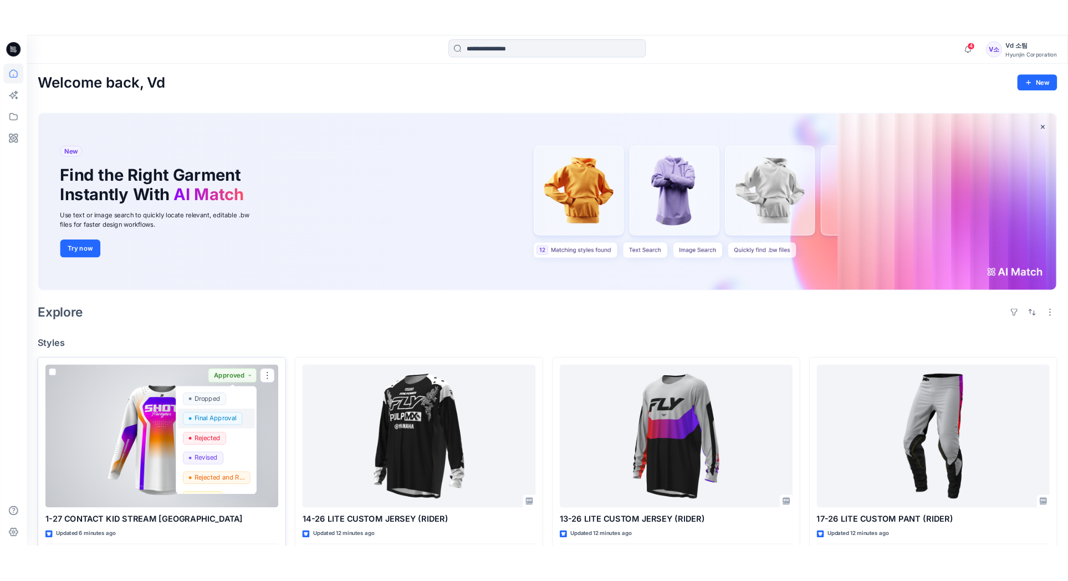
scroll to position [139, 0]
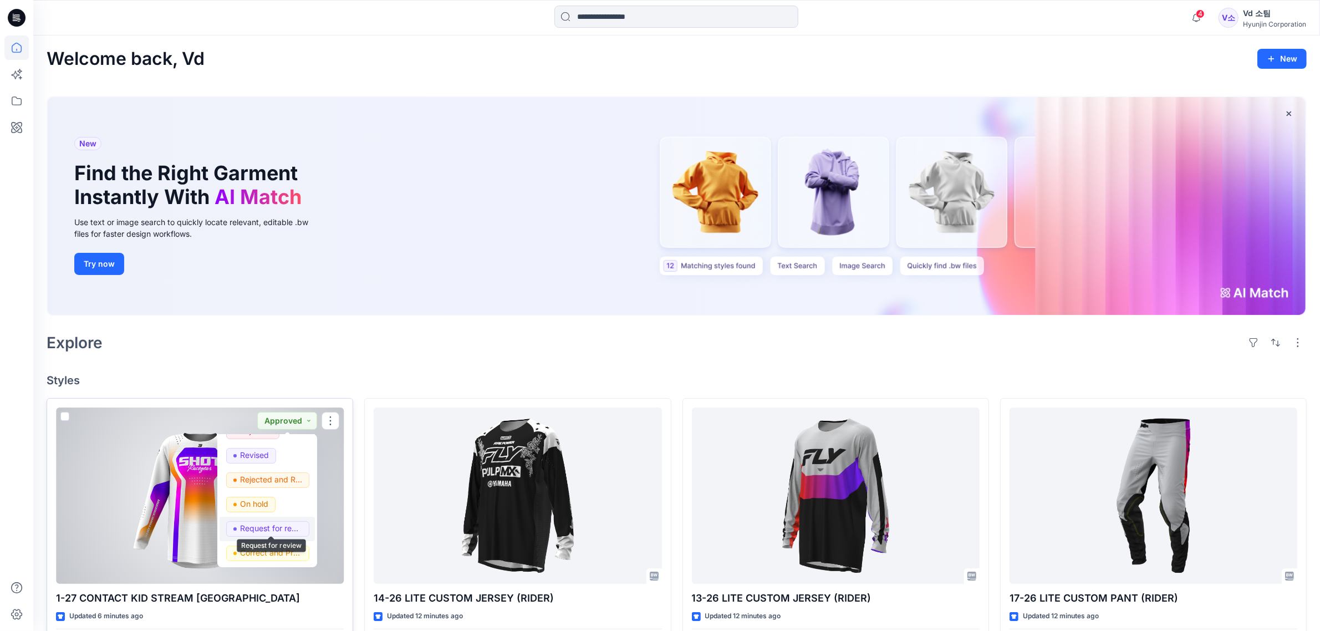
click at [255, 534] on p "Request for review" at bounding box center [271, 528] width 62 height 14
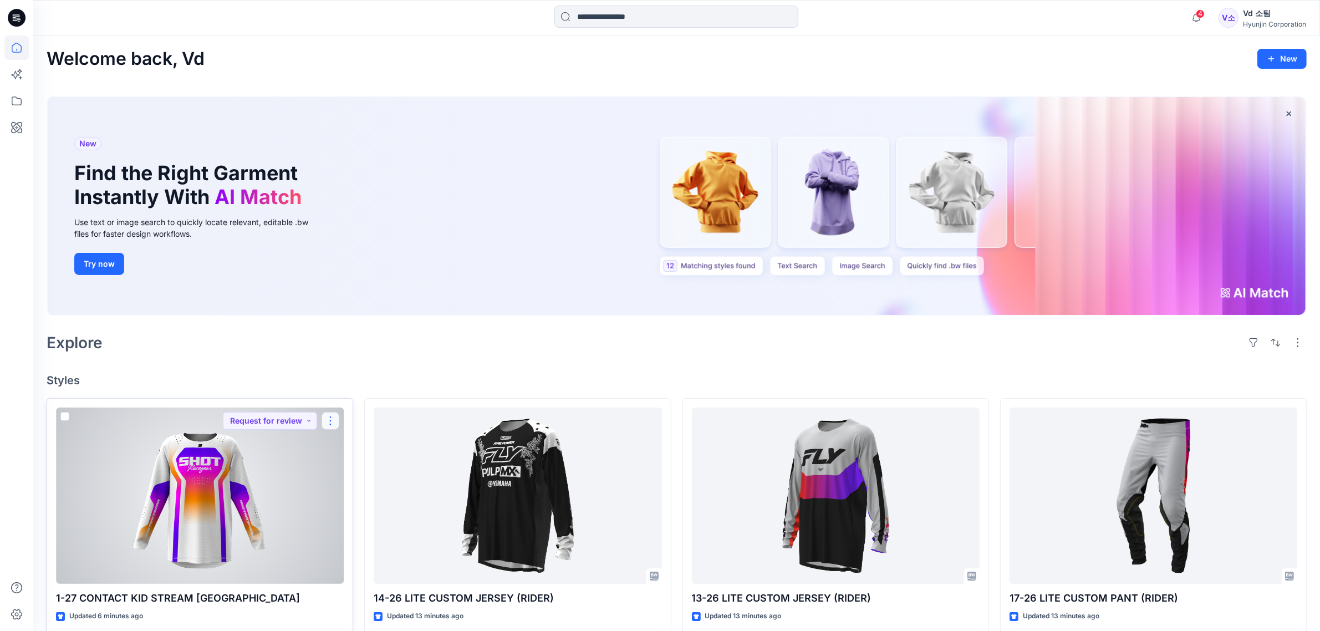
click at [328, 420] on button "button" at bounding box center [331, 421] width 18 height 18
click at [375, 530] on button "Move to" at bounding box center [384, 528] width 120 height 21
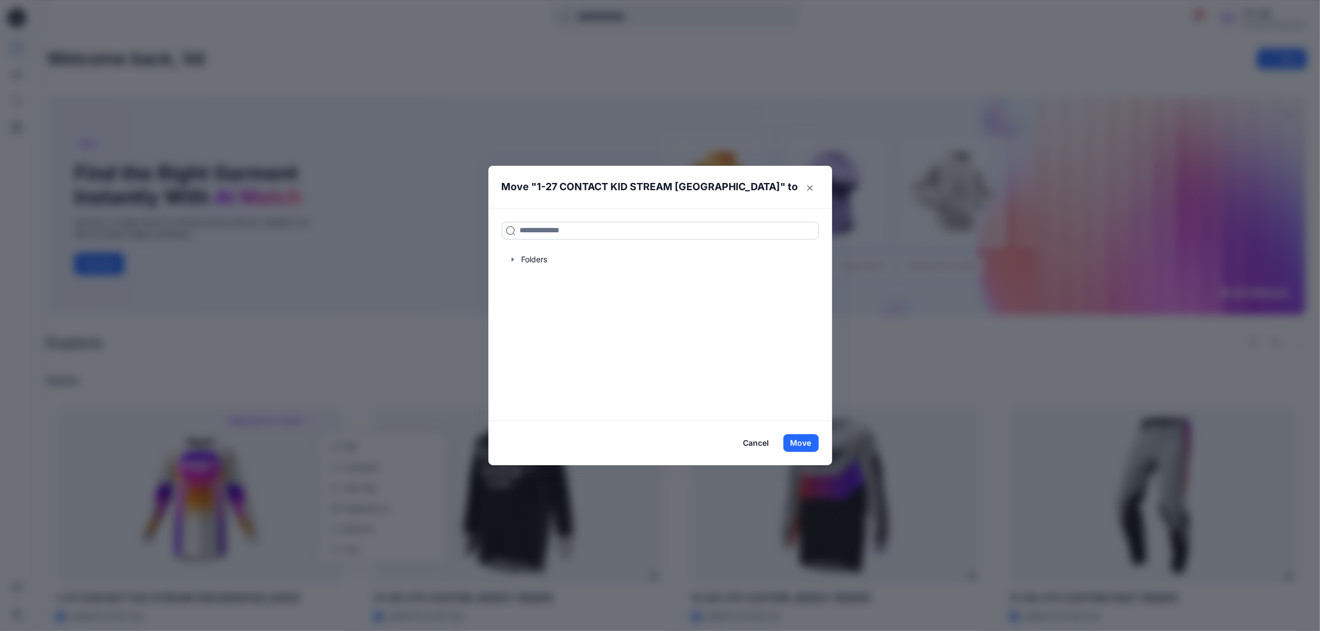
click at [661, 233] on input at bounding box center [660, 231] width 317 height 18
paste input "**********"
type input "**********"
click at [670, 296] on div "**********" at bounding box center [660, 314] width 344 height 213
click at [679, 256] on div "27 CONTACT KID STREAM [GEOGRAPHIC_DATA]" at bounding box center [613, 254] width 214 height 13
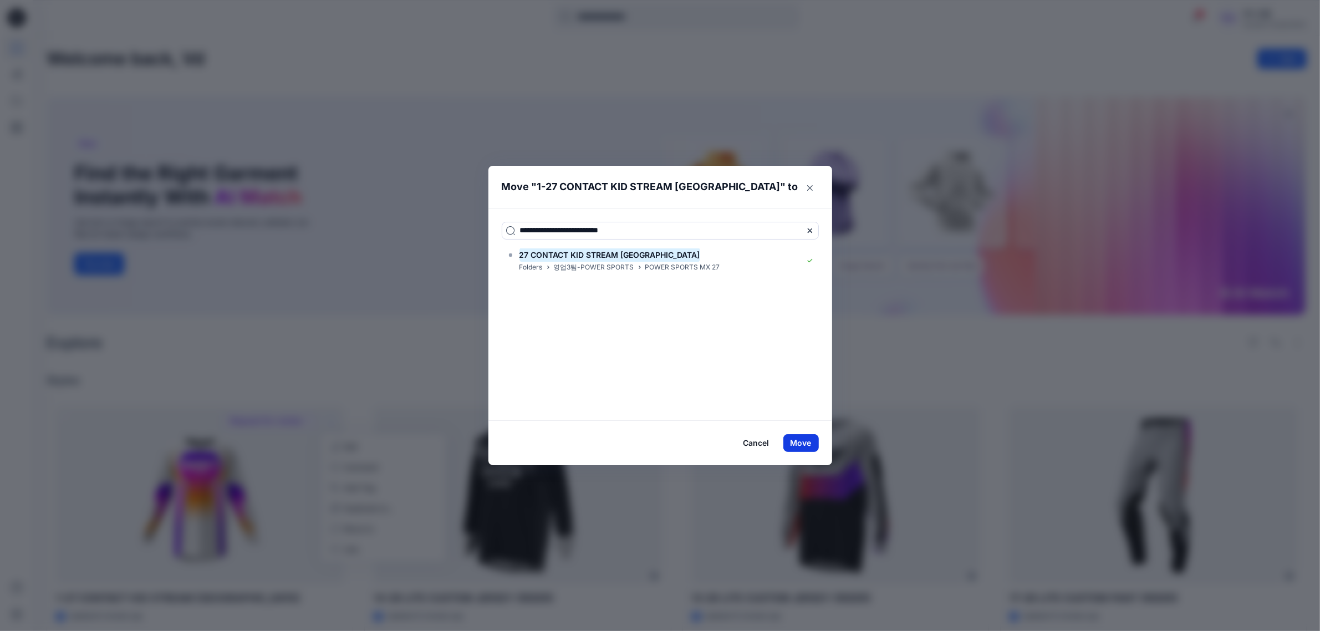
click at [818, 441] on button "Move" at bounding box center [800, 443] width 35 height 18
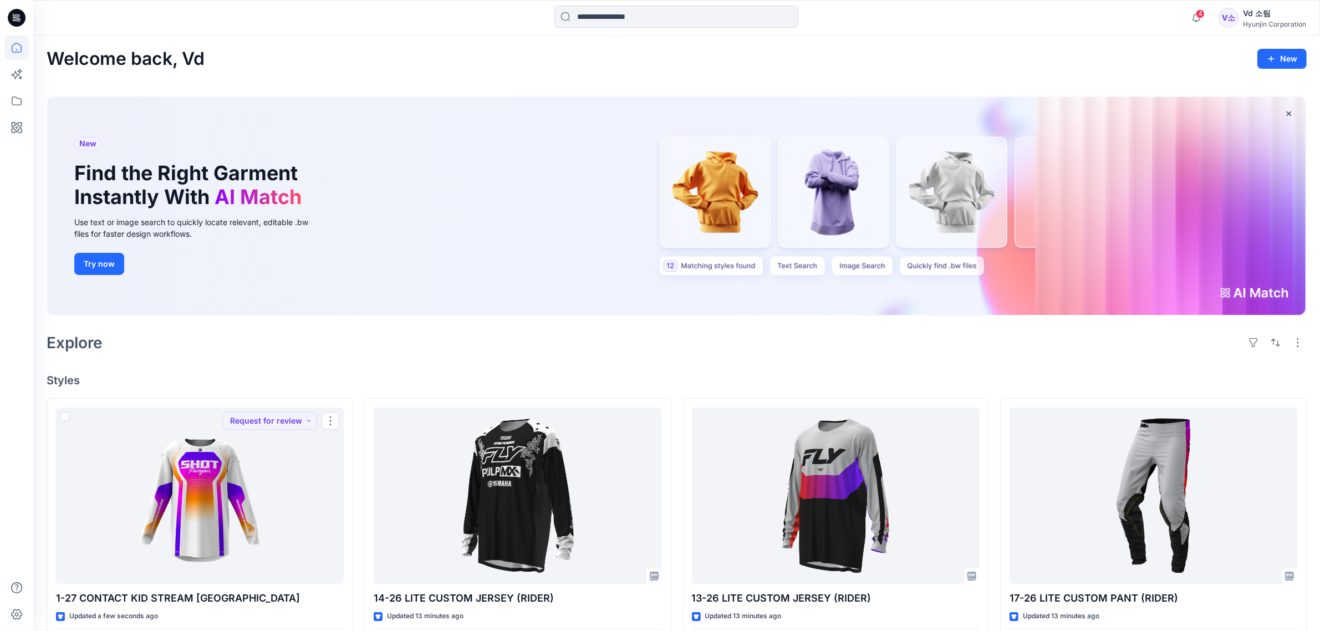
drag, startPoint x: 428, startPoint y: 357, endPoint x: 448, endPoint y: 286, distance: 73.2
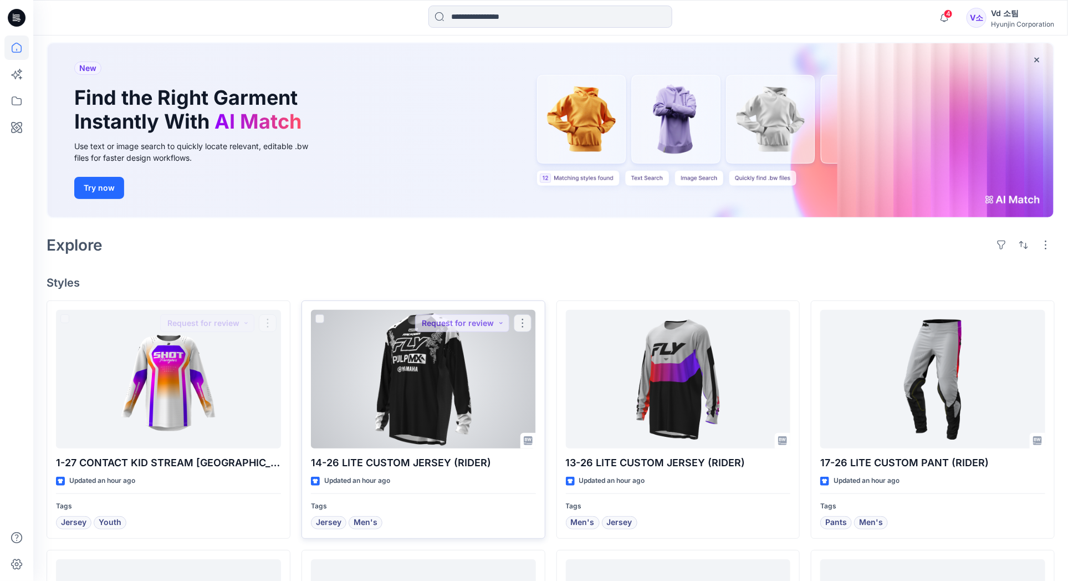
scroll to position [79, 0]
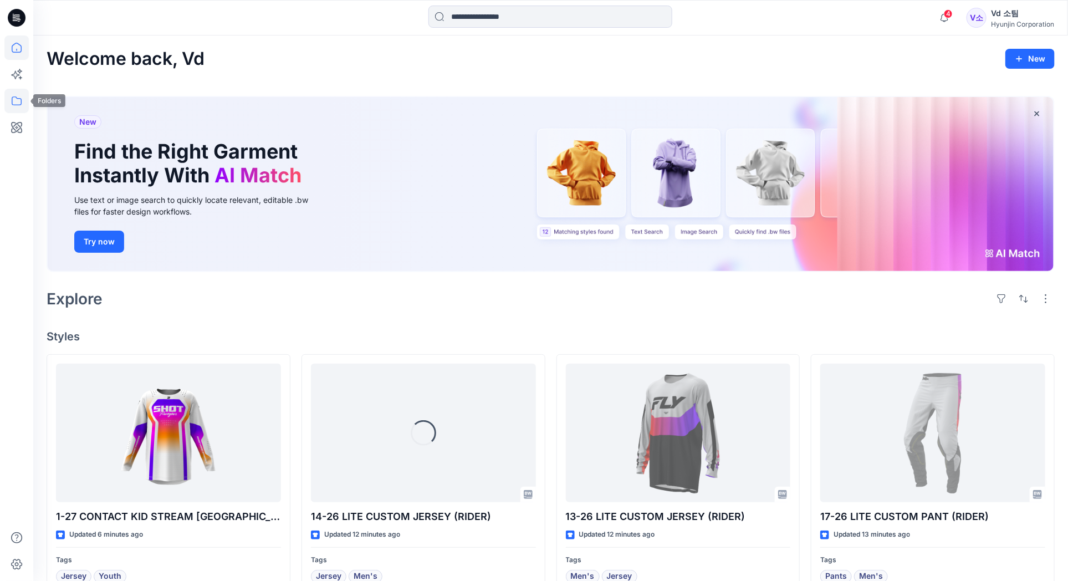
click at [8, 107] on icon at bounding box center [16, 101] width 24 height 24
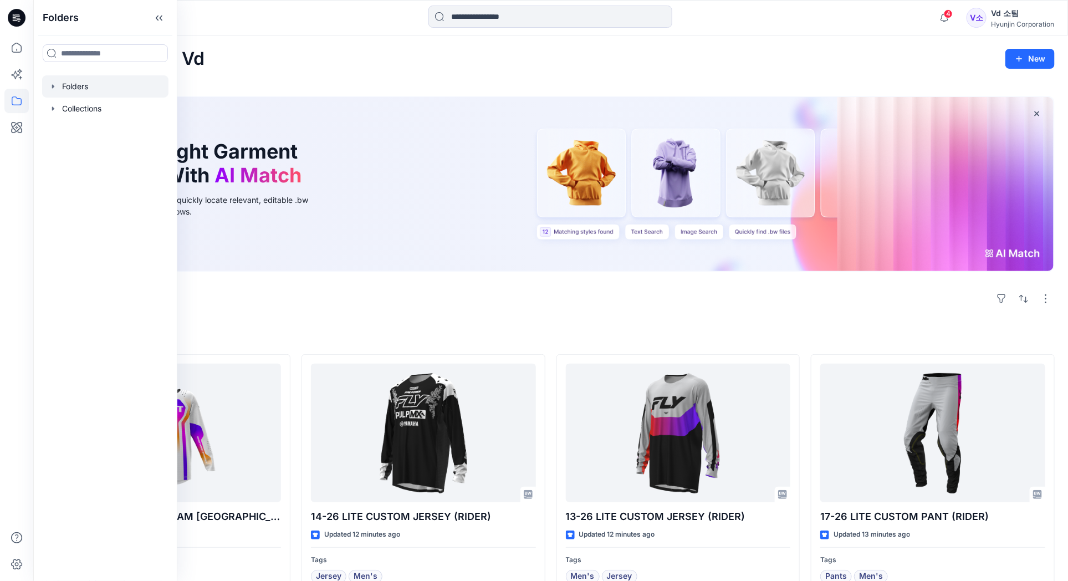
click at [56, 87] on icon "button" at bounding box center [53, 86] width 9 height 9
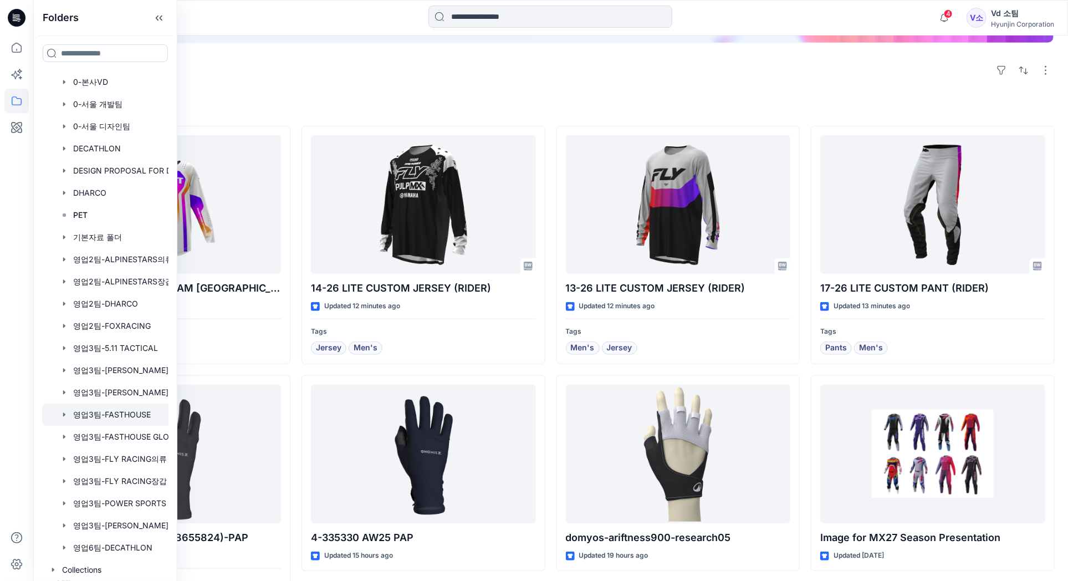
scroll to position [277, 0]
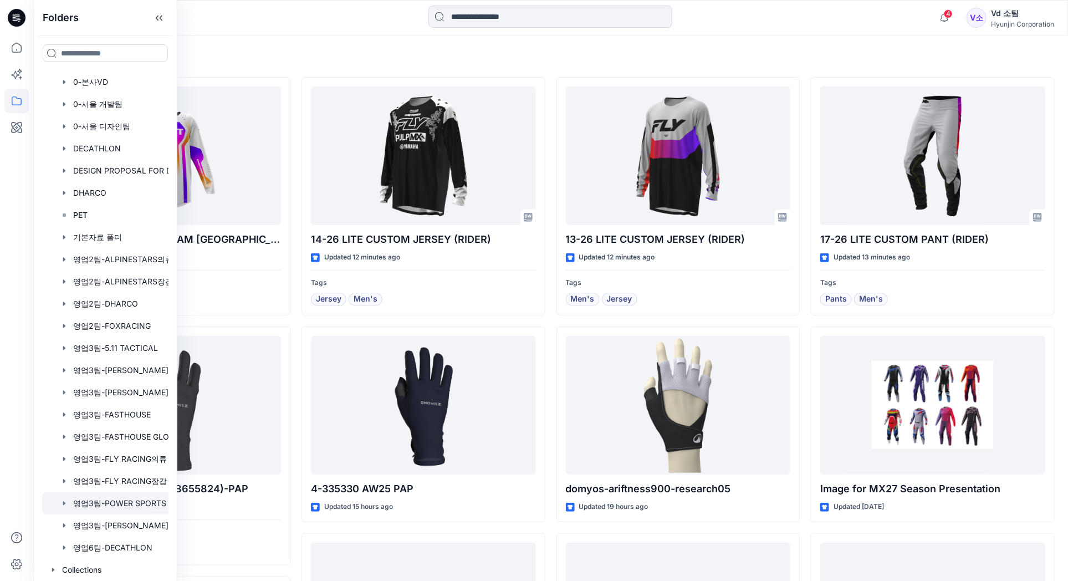
click at [131, 503] on div at bounding box center [119, 503] width 155 height 22
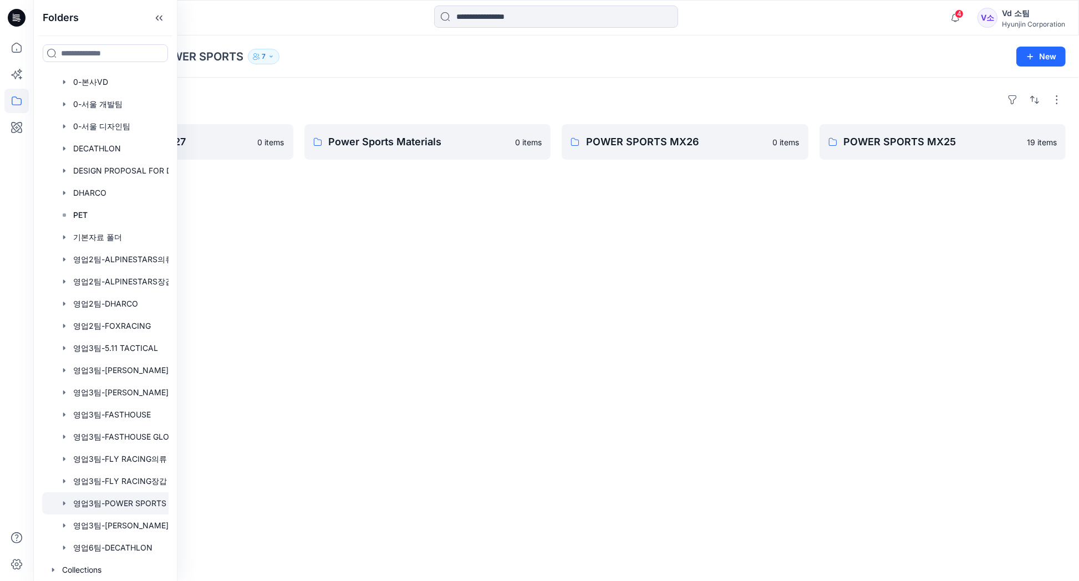
click at [383, 247] on div "Folders POWER SPORTS MX 27 0 items Power Sports Materials 0 items POWER SPORTS …" at bounding box center [556, 329] width 1046 height 503
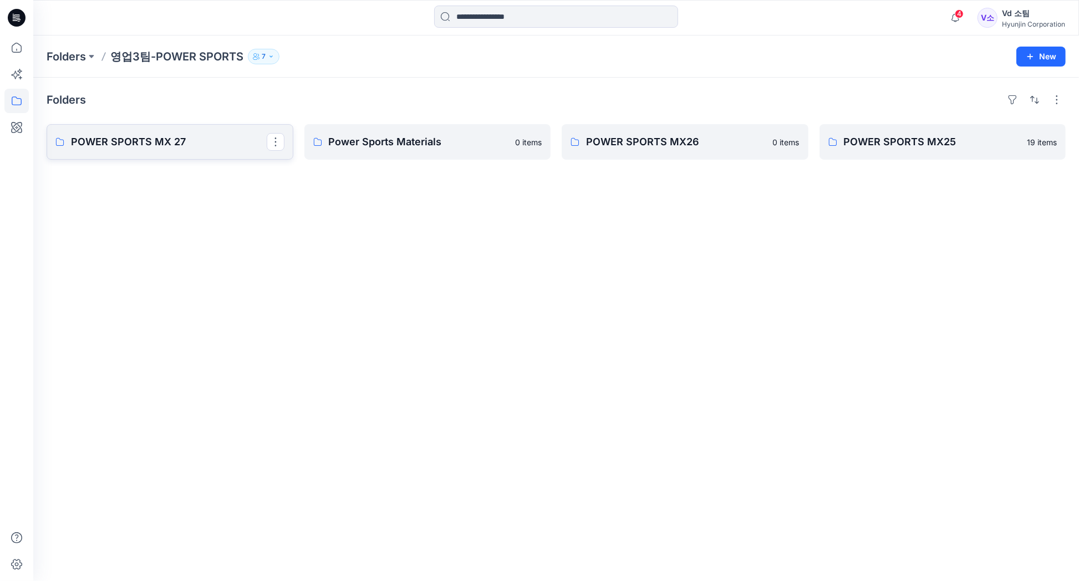
click at [207, 152] on link "POWER SPORTS MX 27" at bounding box center [170, 141] width 247 height 35
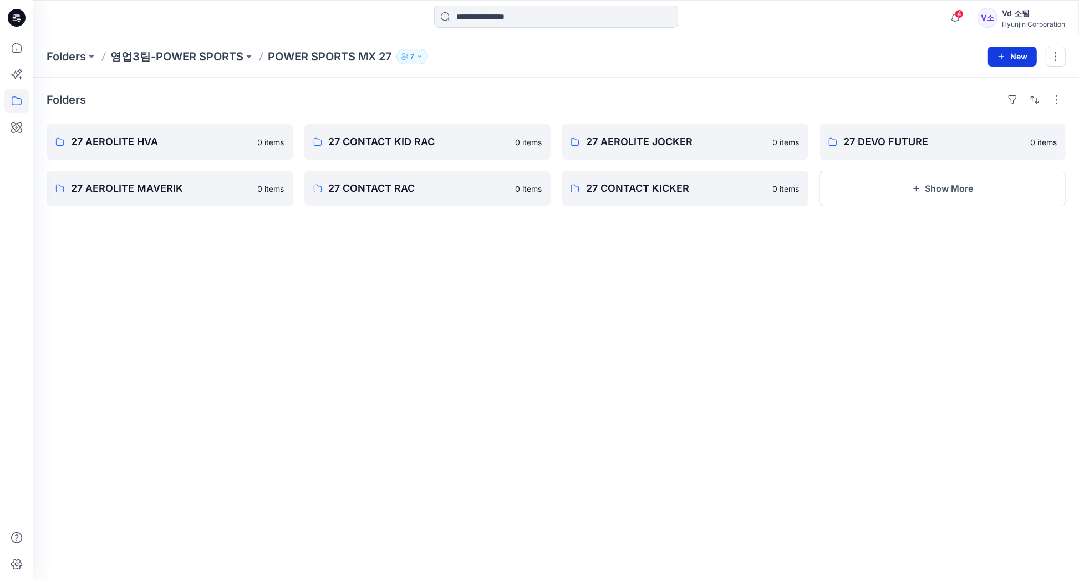
click at [1023, 59] on button "New" at bounding box center [1012, 57] width 49 height 20
click at [993, 107] on p "New Folder" at bounding box center [979, 106] width 41 height 12
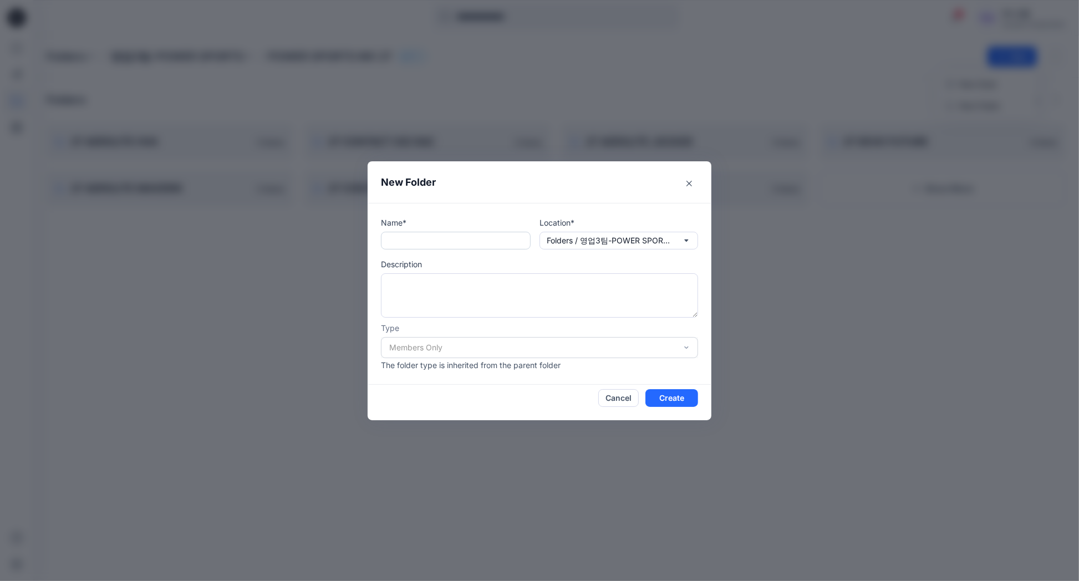
click at [462, 247] on input "text" at bounding box center [456, 241] width 150 height 18
type input "*"
type input "**********"
click at [670, 396] on button "Create" at bounding box center [671, 398] width 53 height 18
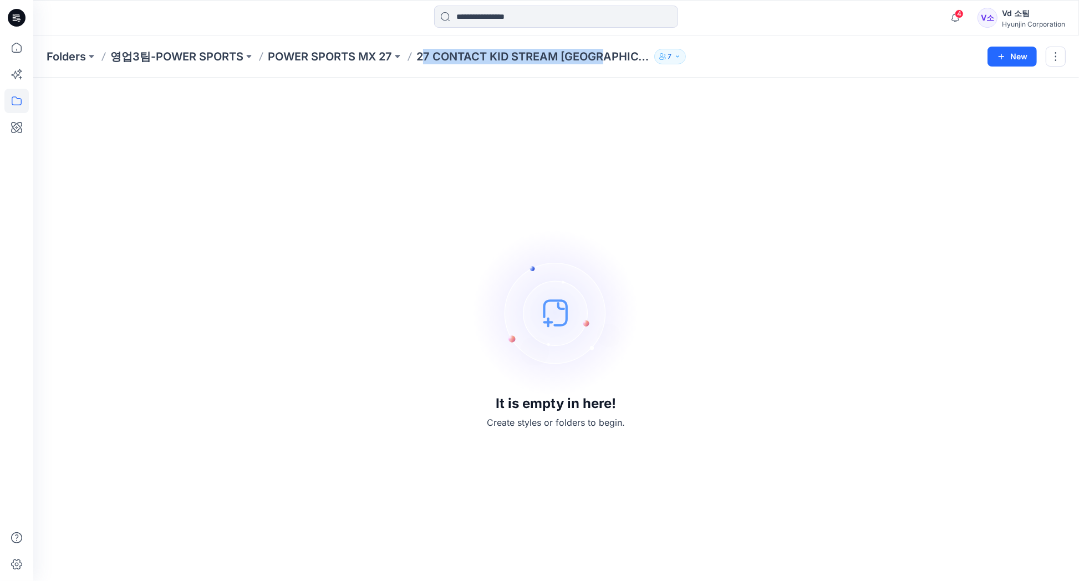
drag, startPoint x: 419, startPoint y: 63, endPoint x: 602, endPoint y: 70, distance: 183.1
click at [602, 70] on div "Folders 영업3팀-POWER SPORTS POWER SPORTS MX 27 27 CONTACT KID STREAM JERSEY 7 New" at bounding box center [556, 56] width 1046 height 42
copy p "7 CONTACT KID STREAM [GEOGRAPHIC_DATA]"
drag, startPoint x: 1031, startPoint y: 205, endPoint x: 1019, endPoint y: 207, distance: 12.9
click at [1019, 207] on div "It is empty in here! Create styles or folders to begin." at bounding box center [556, 329] width 1019 height 477
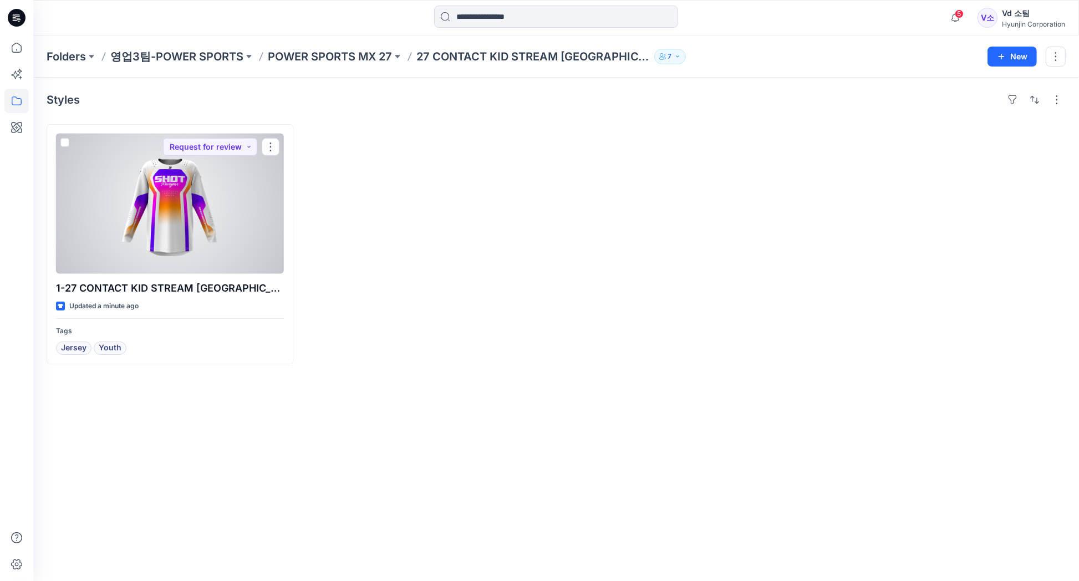
drag, startPoint x: 134, startPoint y: 195, endPoint x: 140, endPoint y: 195, distance: 6.1
click at [135, 195] on div at bounding box center [170, 204] width 228 height 140
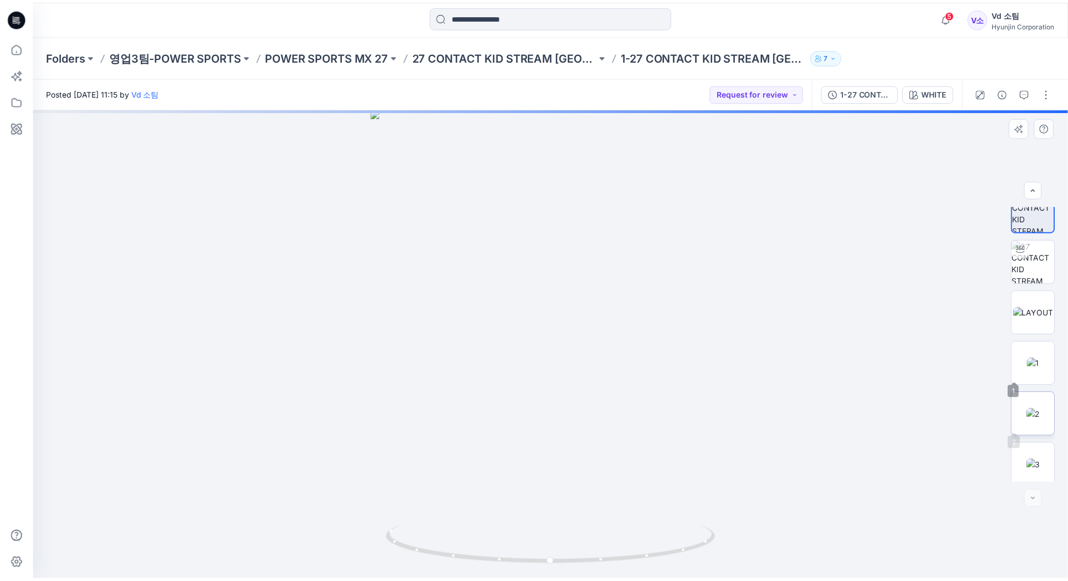
scroll to position [22, 0]
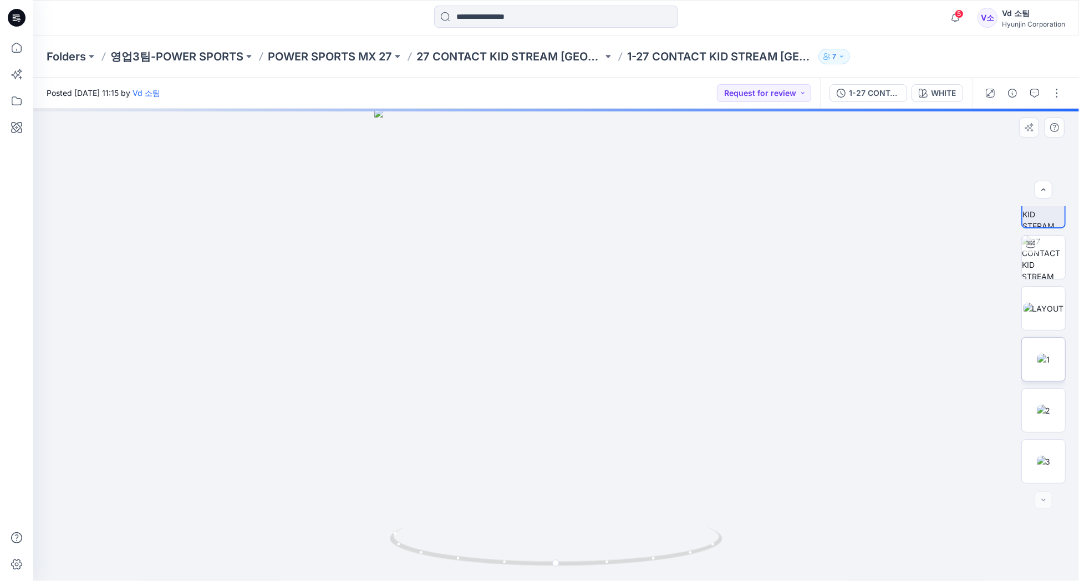
click at [1037, 365] on img at bounding box center [1043, 360] width 12 height 12
click at [1039, 405] on img at bounding box center [1044, 411] width 14 height 12
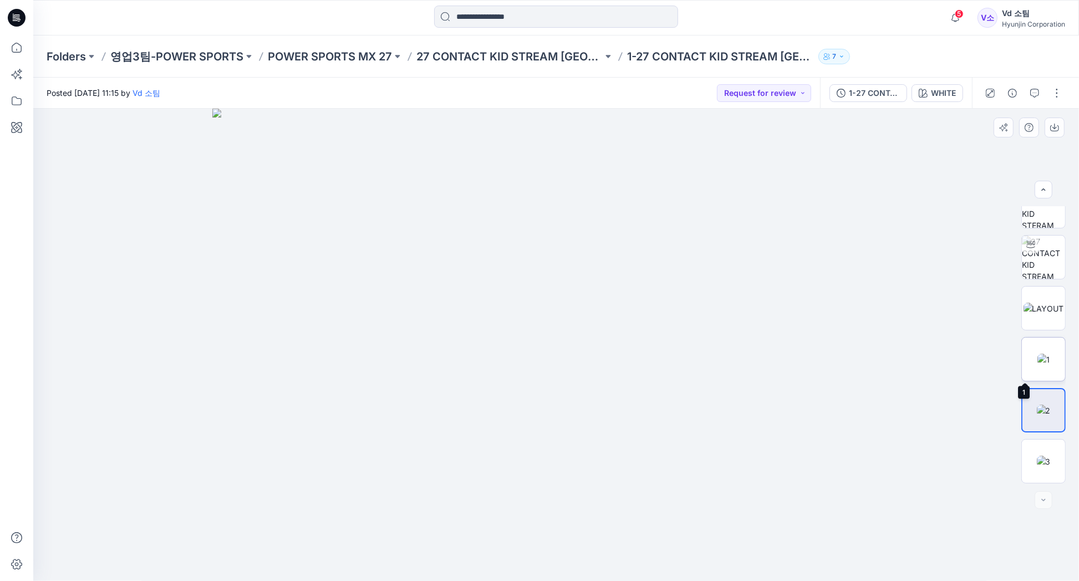
click at [1037, 364] on img at bounding box center [1043, 360] width 12 height 12
click at [20, 23] on icon at bounding box center [17, 18] width 18 height 18
